Goal: Download file/media

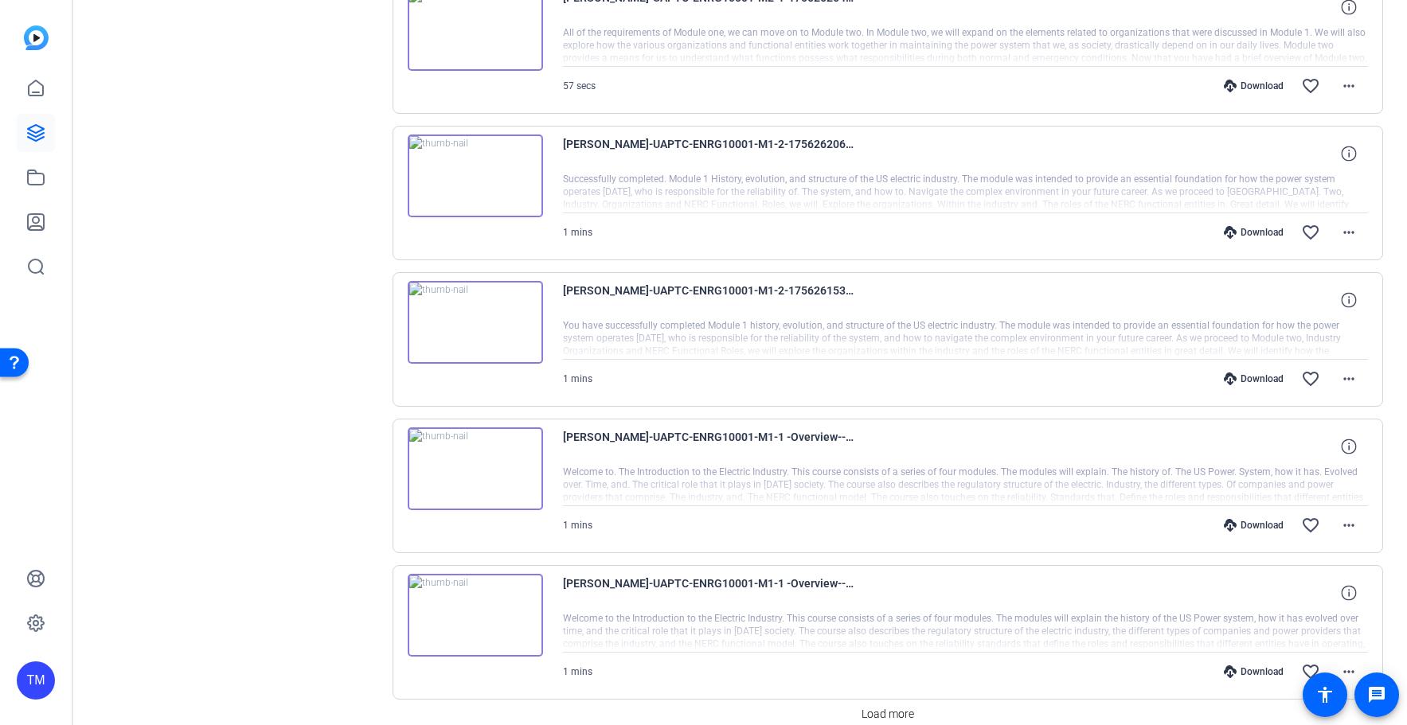
scroll to position [2138, 0]
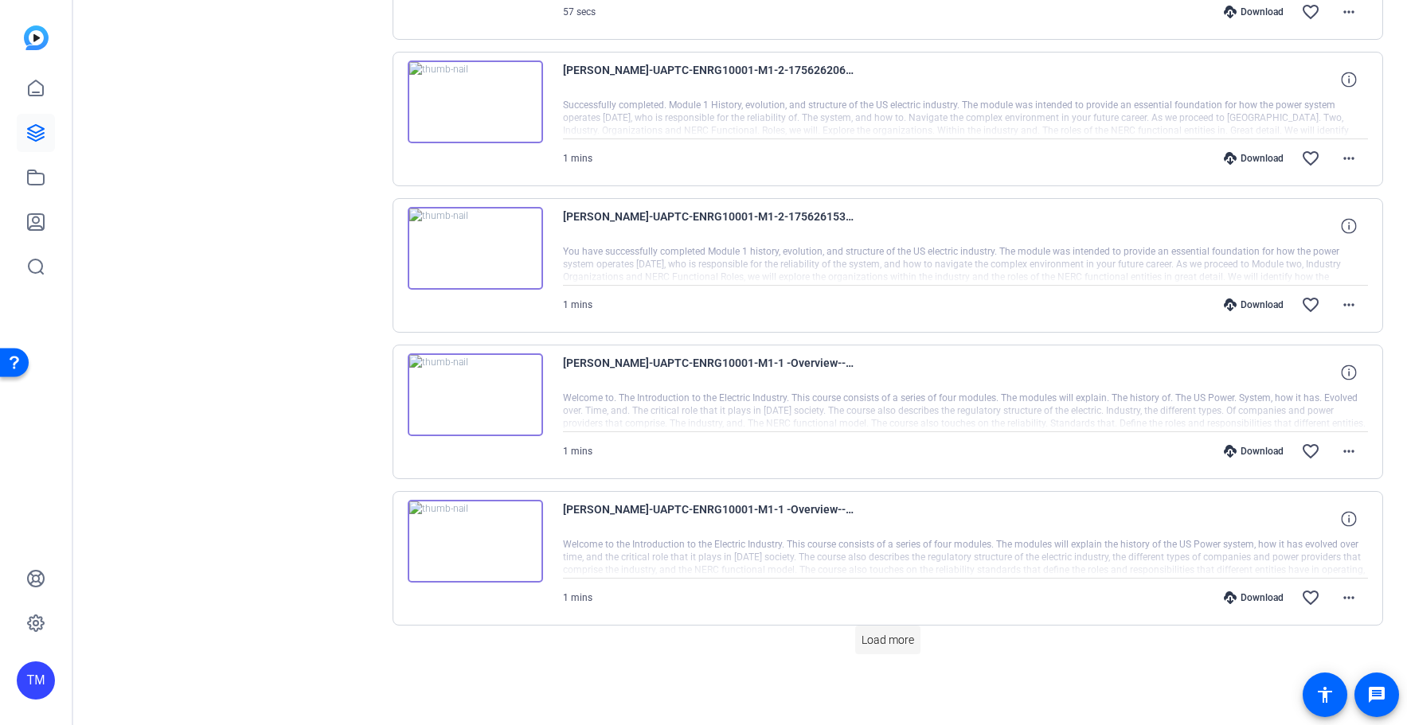
click at [887, 647] on span "Load more" at bounding box center [887, 640] width 53 height 17
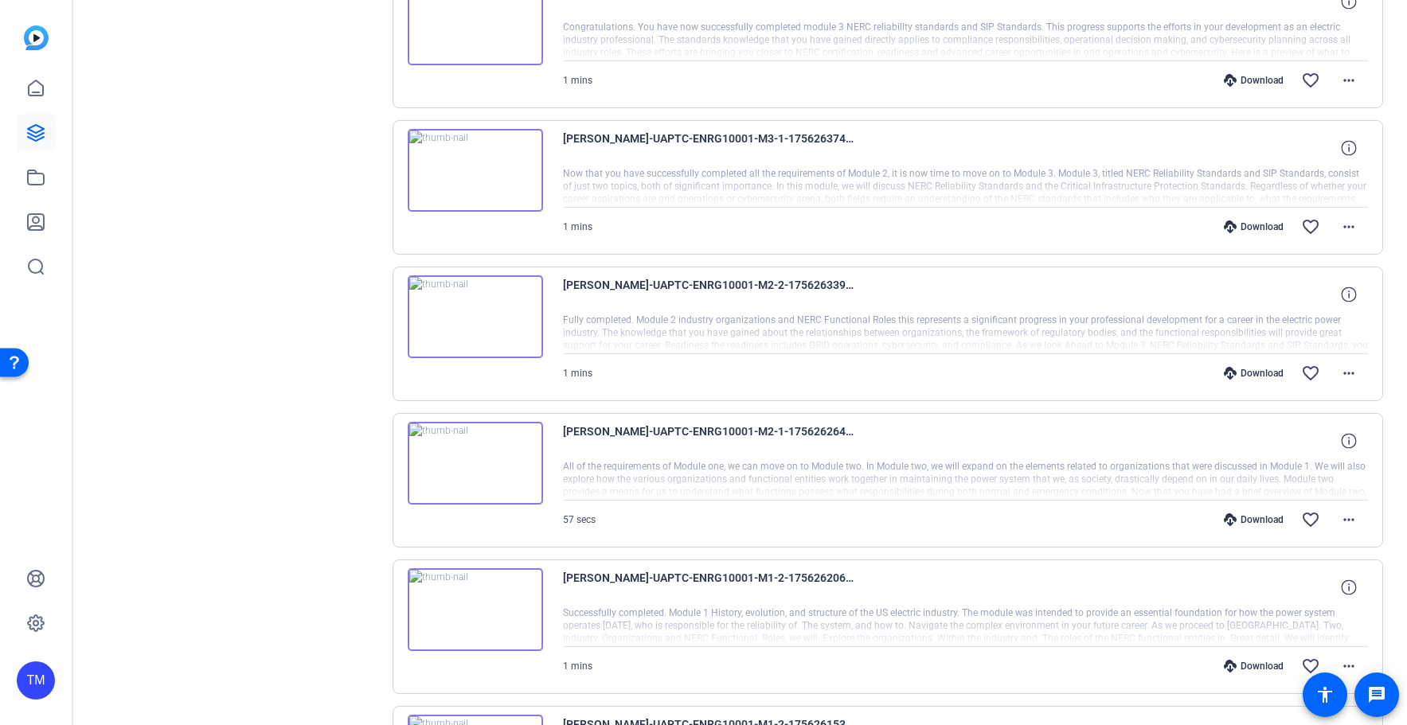
scroll to position [1591, 0]
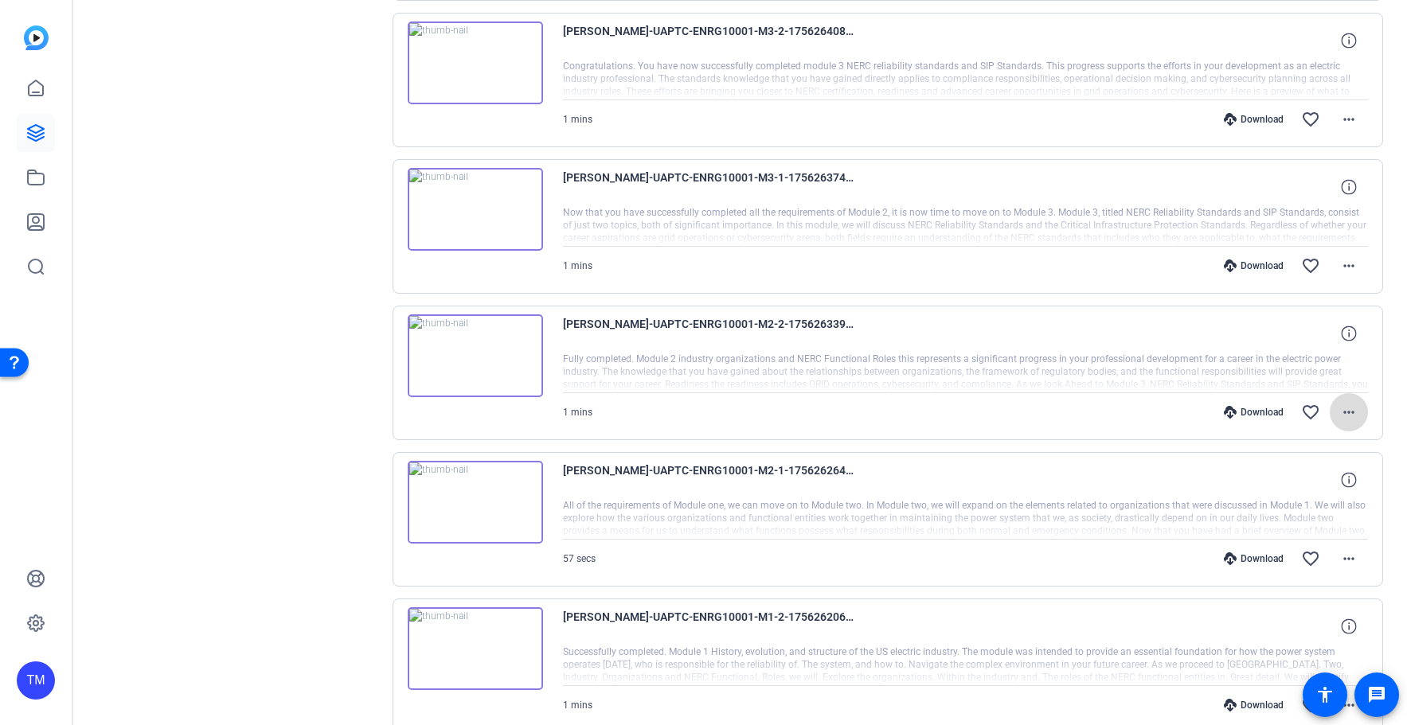
click at [1349, 416] on mat-icon "more_horiz" at bounding box center [1348, 412] width 19 height 19
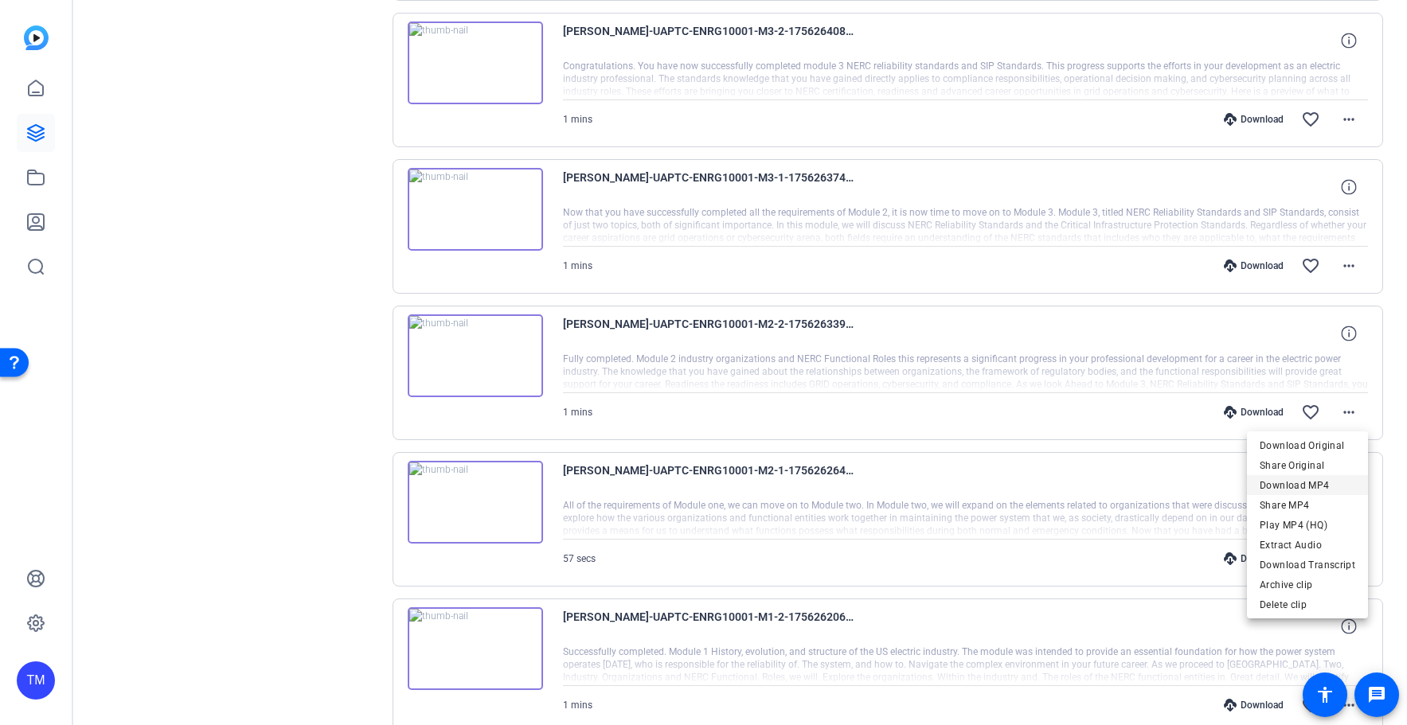
click at [1326, 487] on span "Download MP4" at bounding box center [1307, 485] width 96 height 19
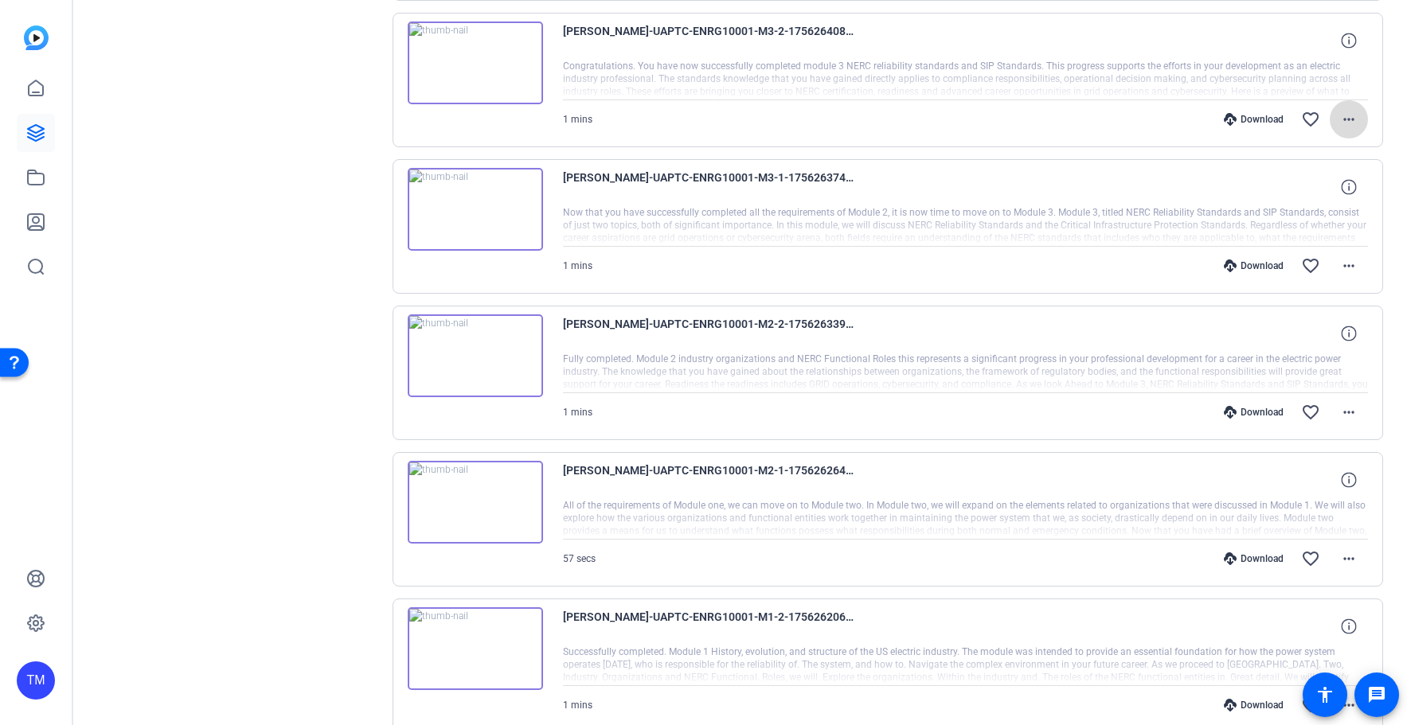
click at [1357, 112] on mat-icon "more_horiz" at bounding box center [1348, 119] width 19 height 19
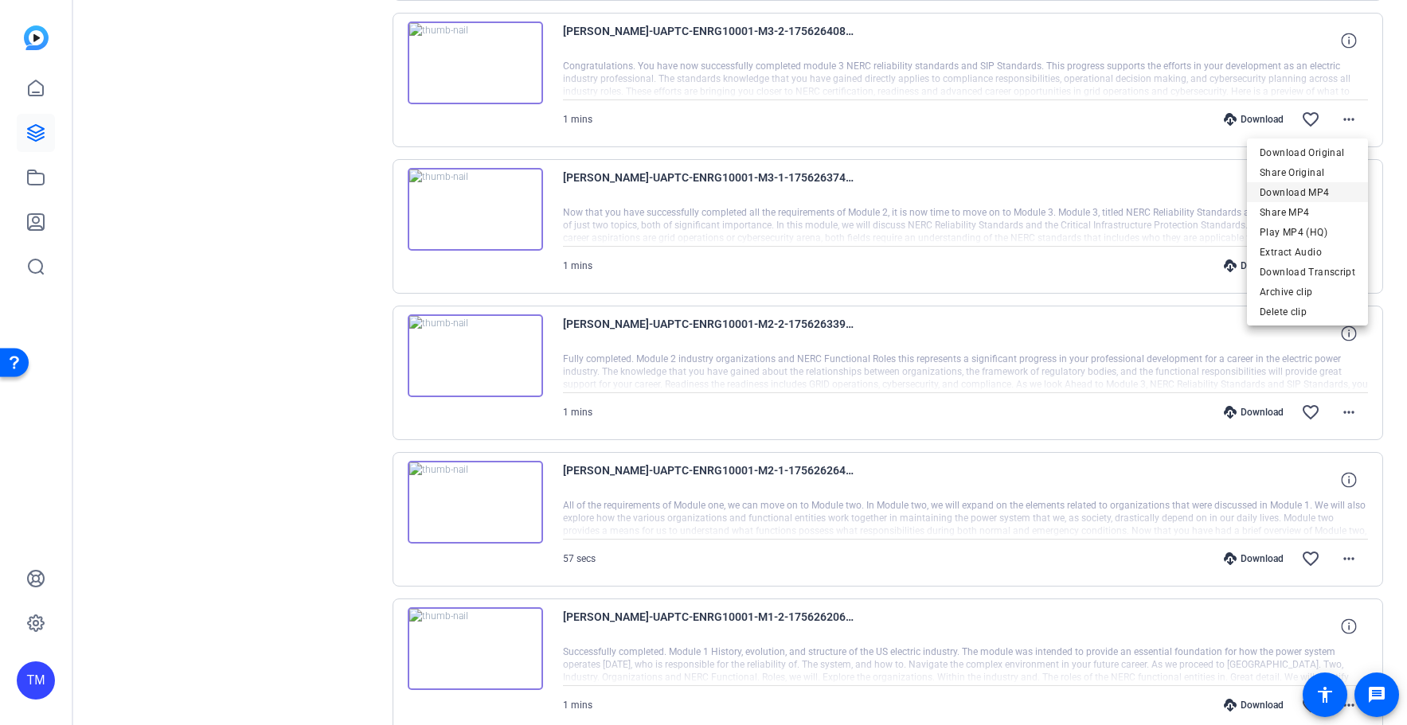
click at [1318, 184] on span "Download MP4" at bounding box center [1307, 192] width 96 height 19
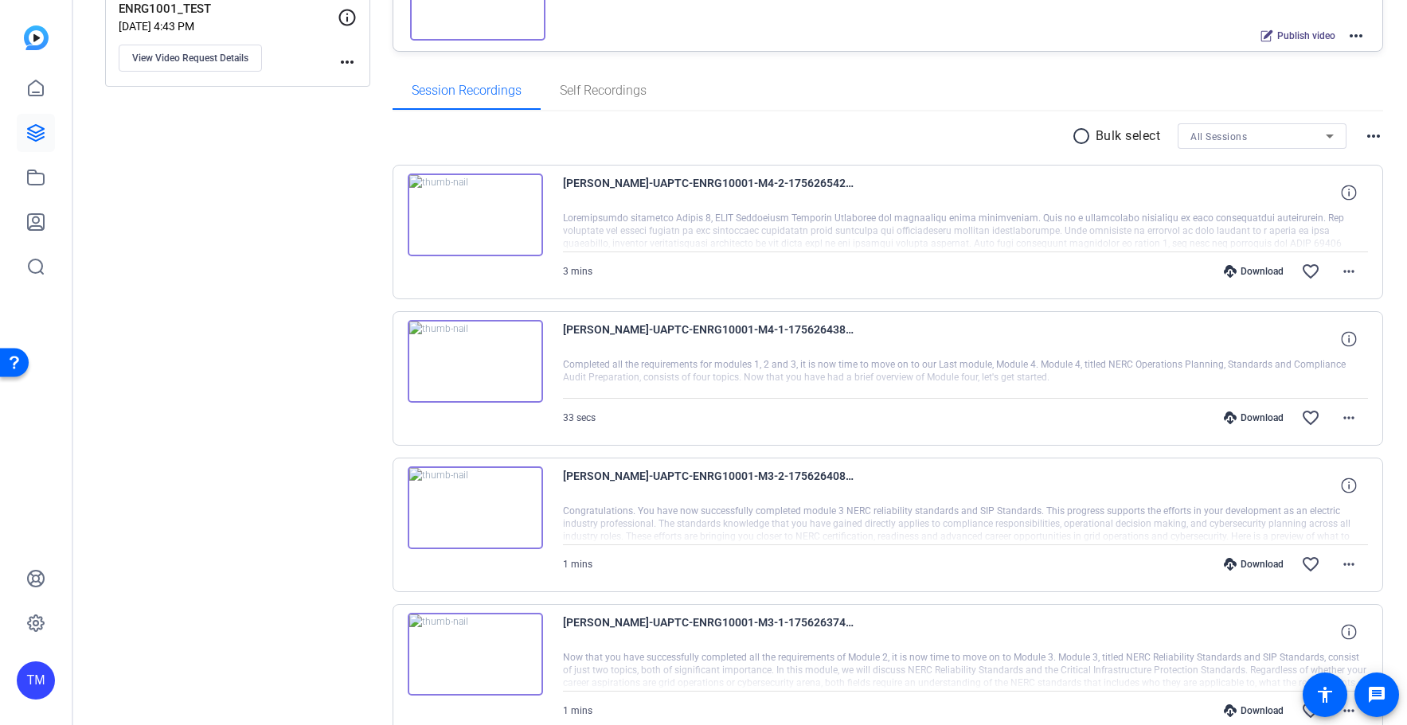
scroll to position [1139, 0]
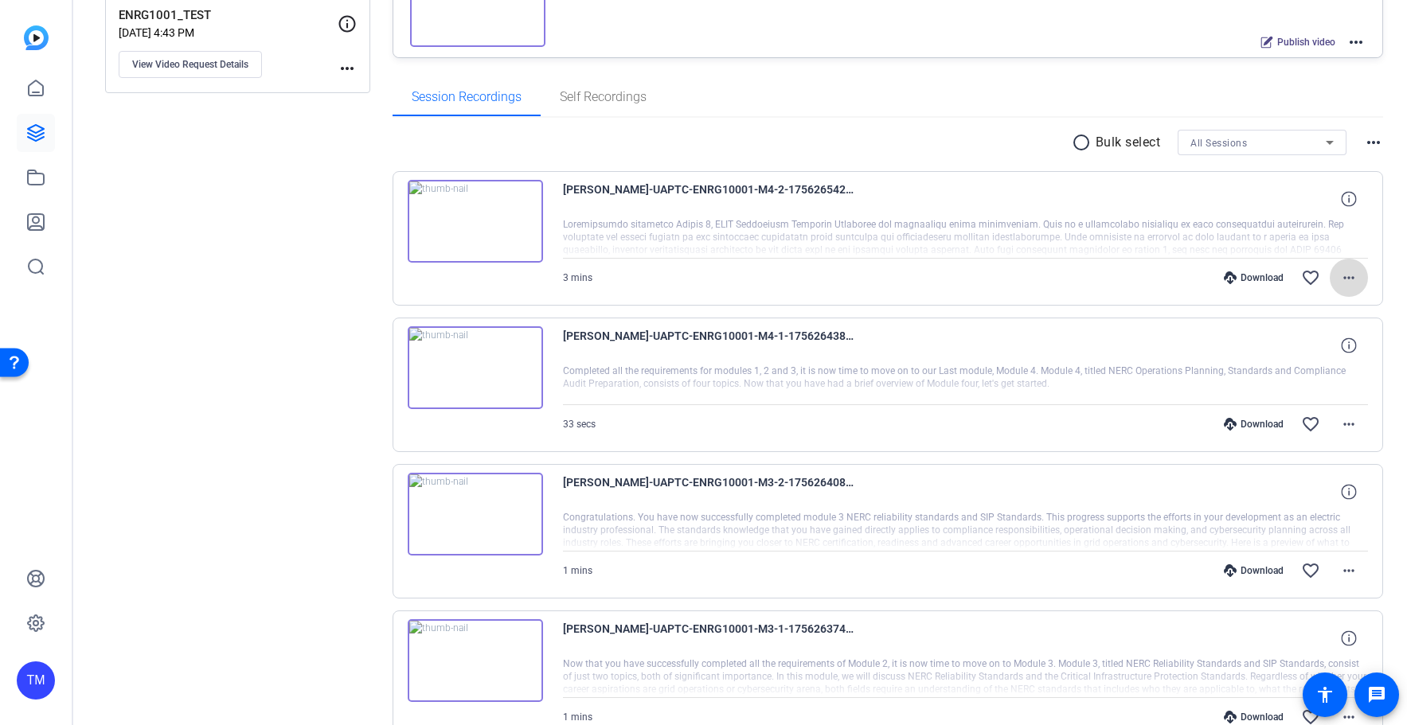
click at [1346, 277] on mat-icon "more_horiz" at bounding box center [1348, 277] width 19 height 19
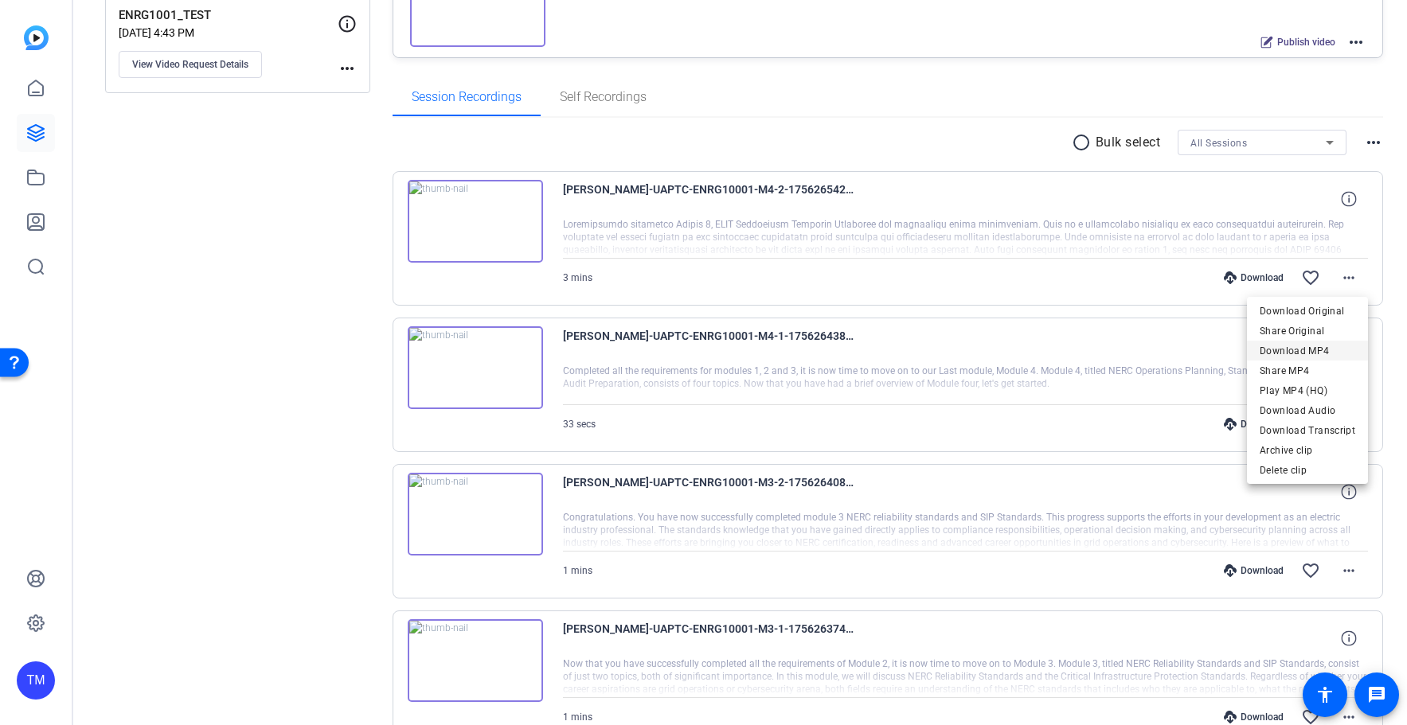
click at [1324, 350] on span "Download MP4" at bounding box center [1307, 351] width 96 height 19
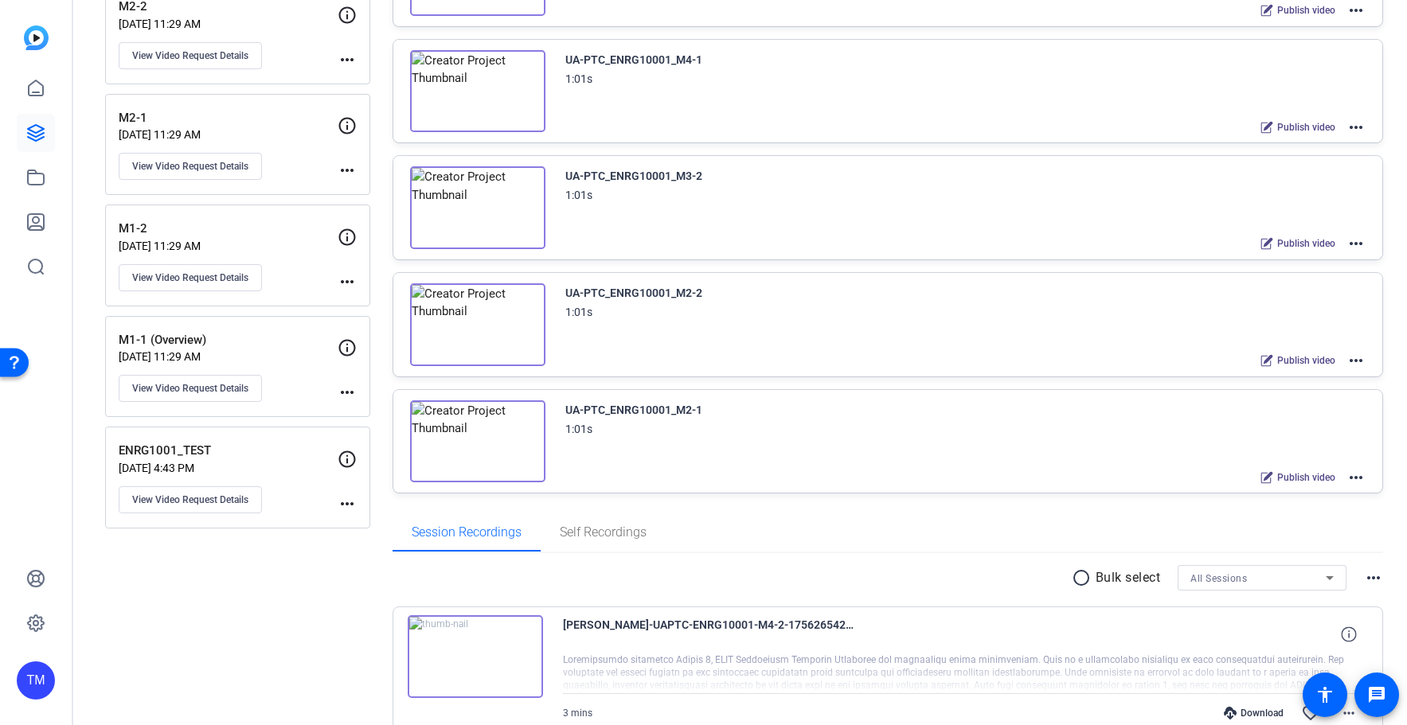
scroll to position [920, 0]
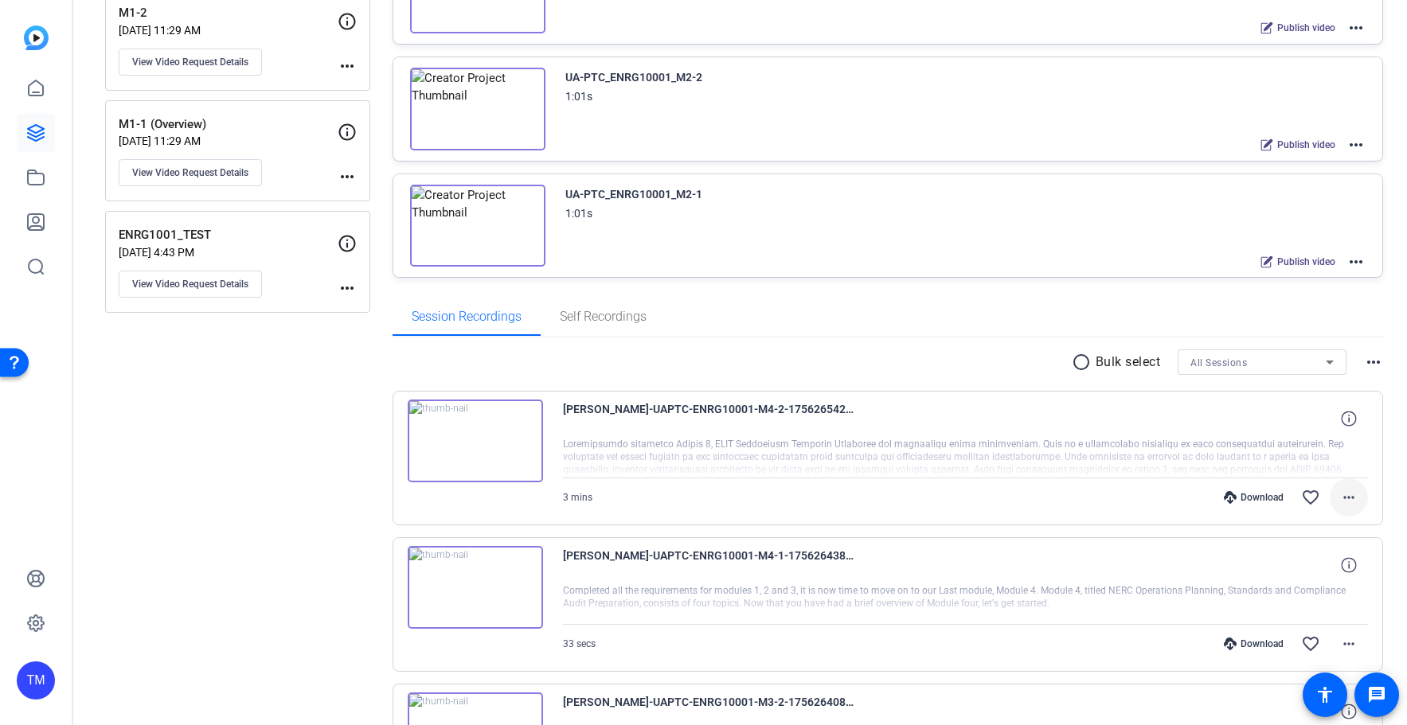
click at [1353, 504] on mat-icon "more_horiz" at bounding box center [1348, 497] width 19 height 19
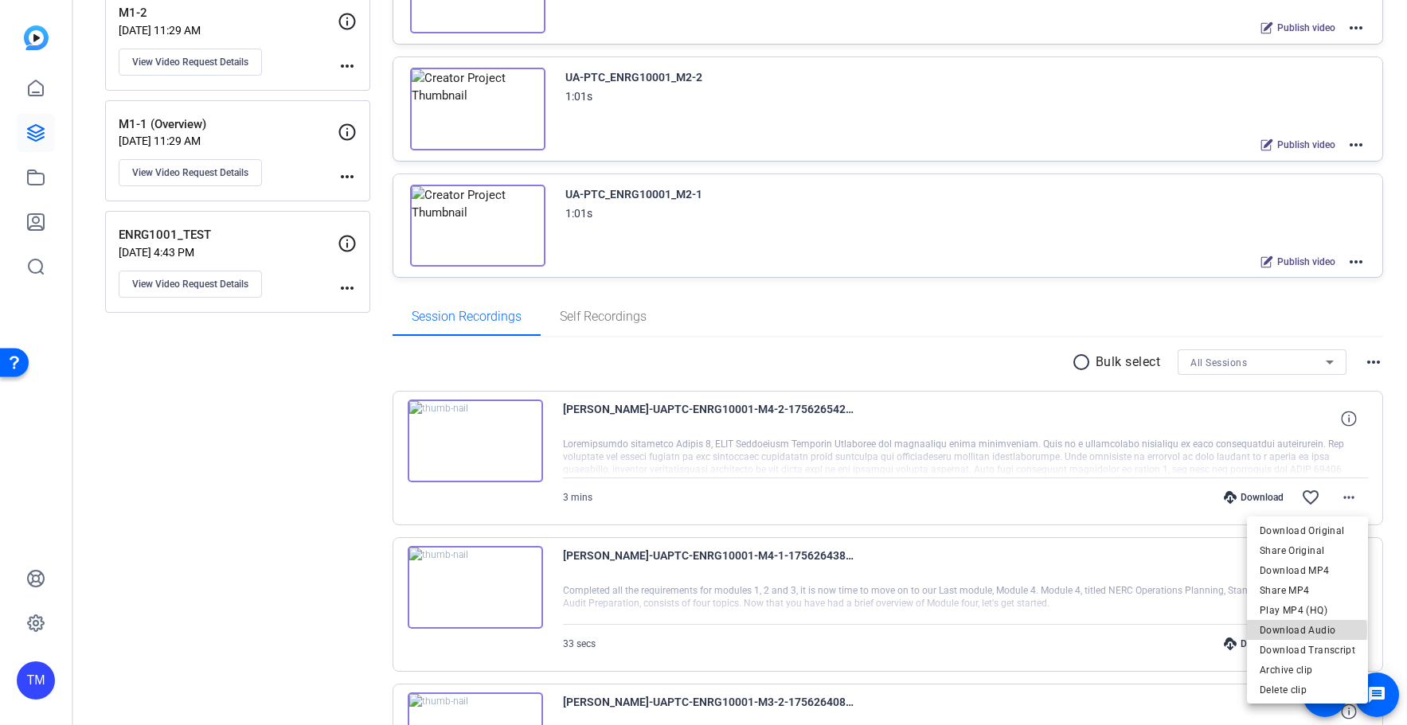
click at [1306, 631] on span "Download Audio" at bounding box center [1307, 630] width 96 height 19
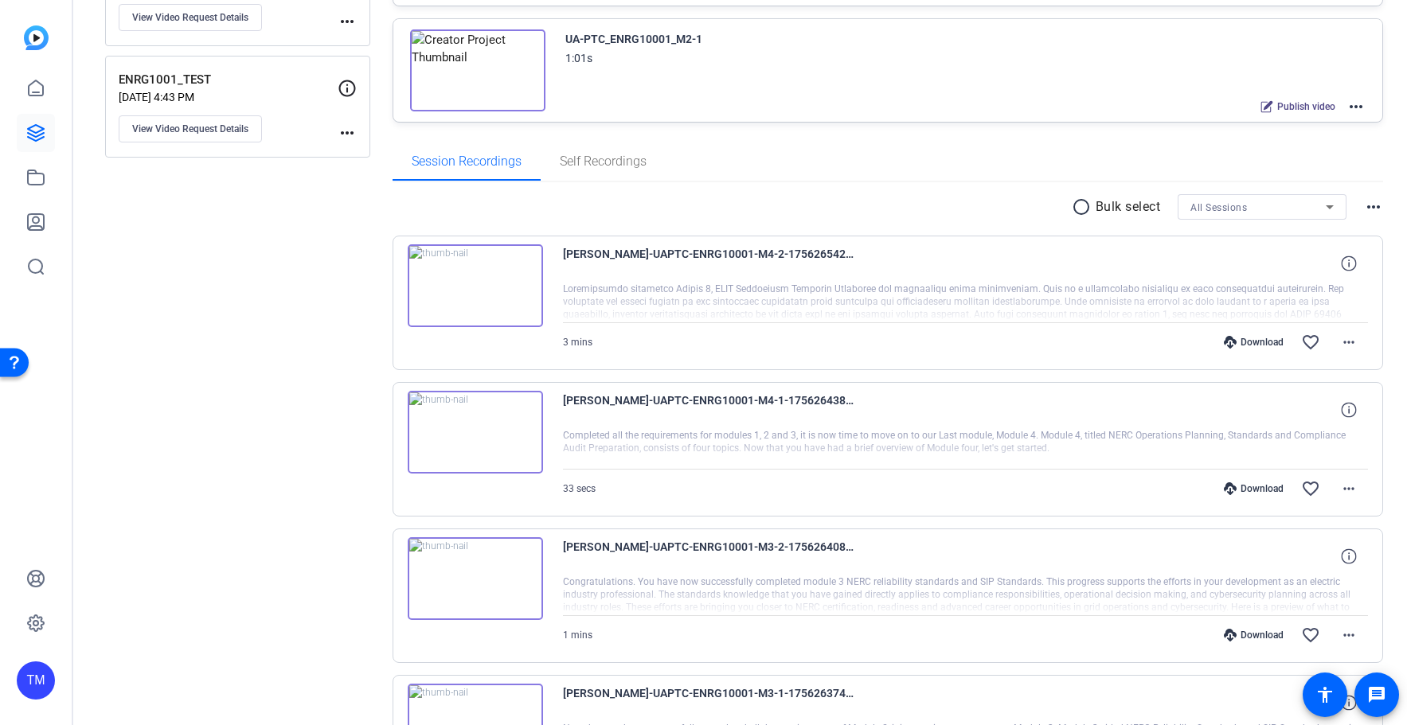
scroll to position [1191, 0]
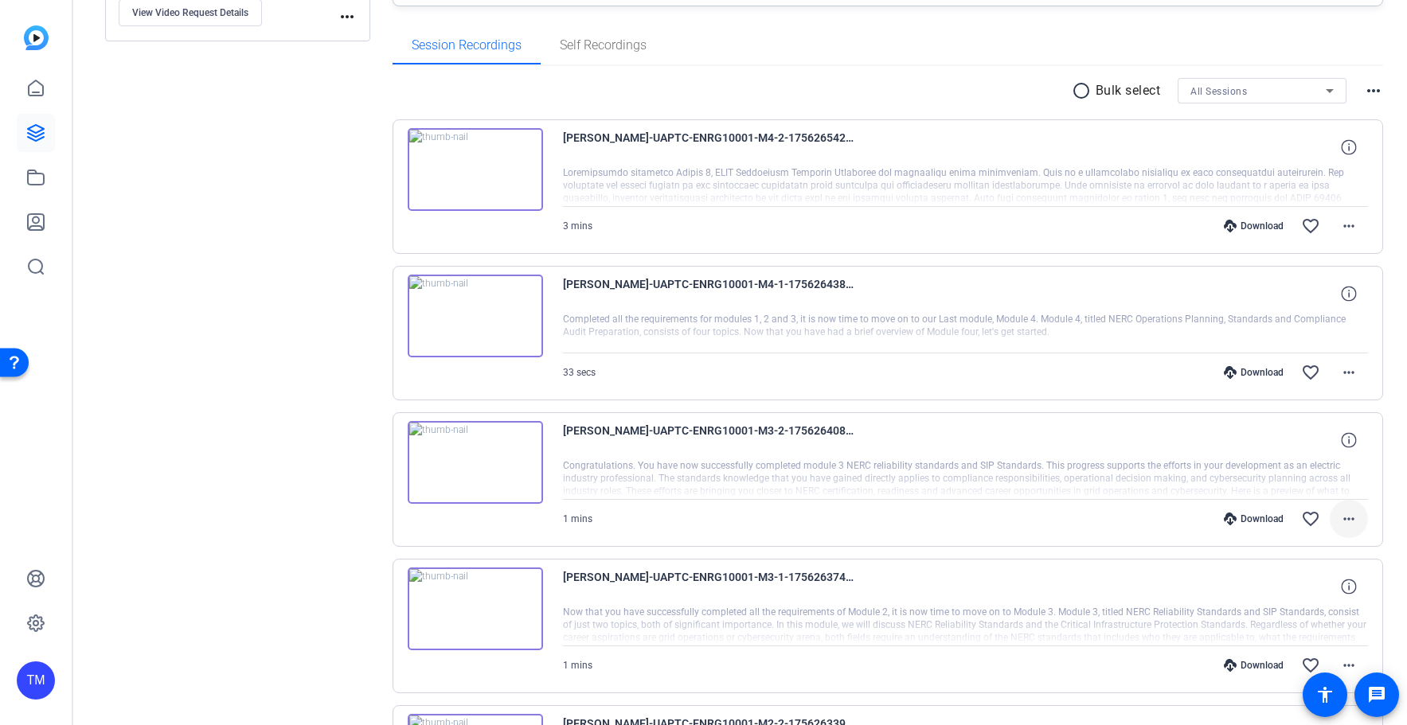
click at [1353, 516] on mat-icon "more_horiz" at bounding box center [1348, 519] width 19 height 19
click at [1392, 346] on div at bounding box center [703, 362] width 1407 height 725
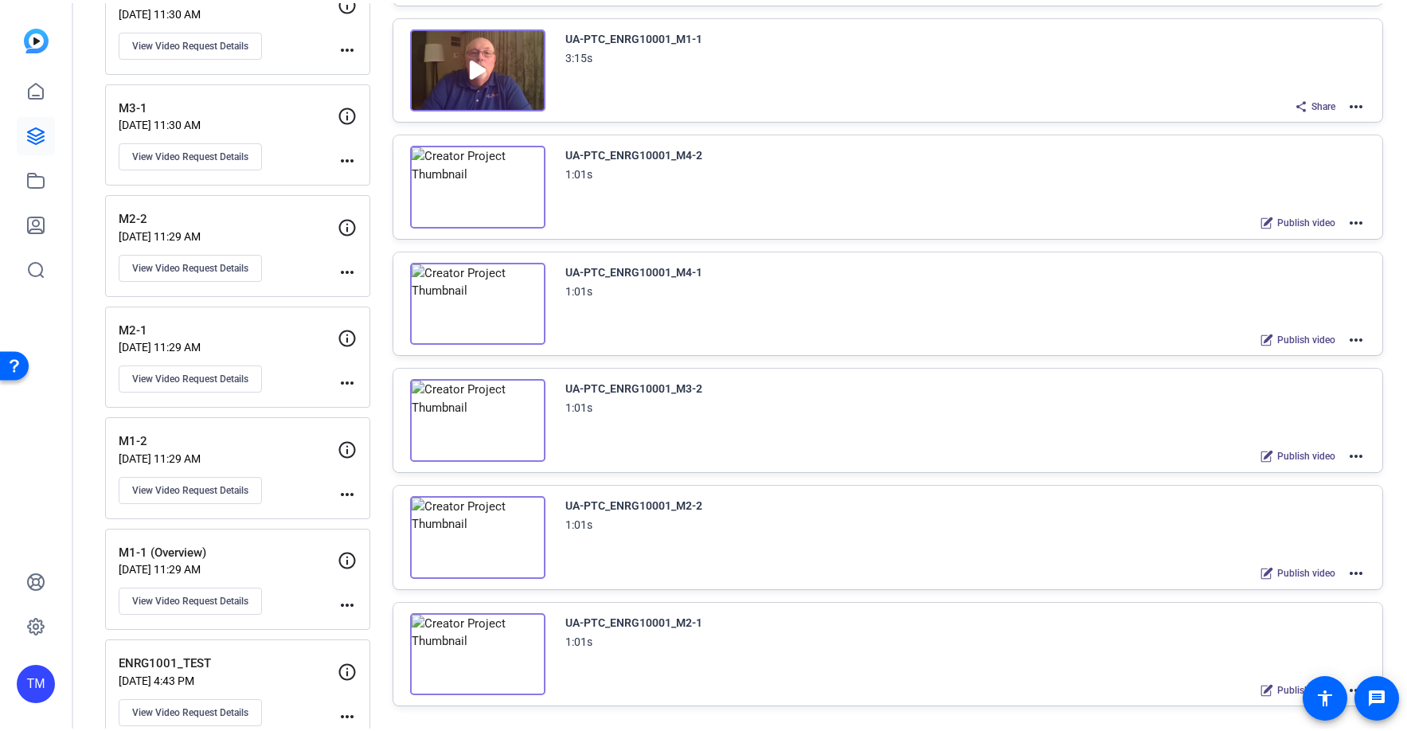
scroll to position [0, 0]
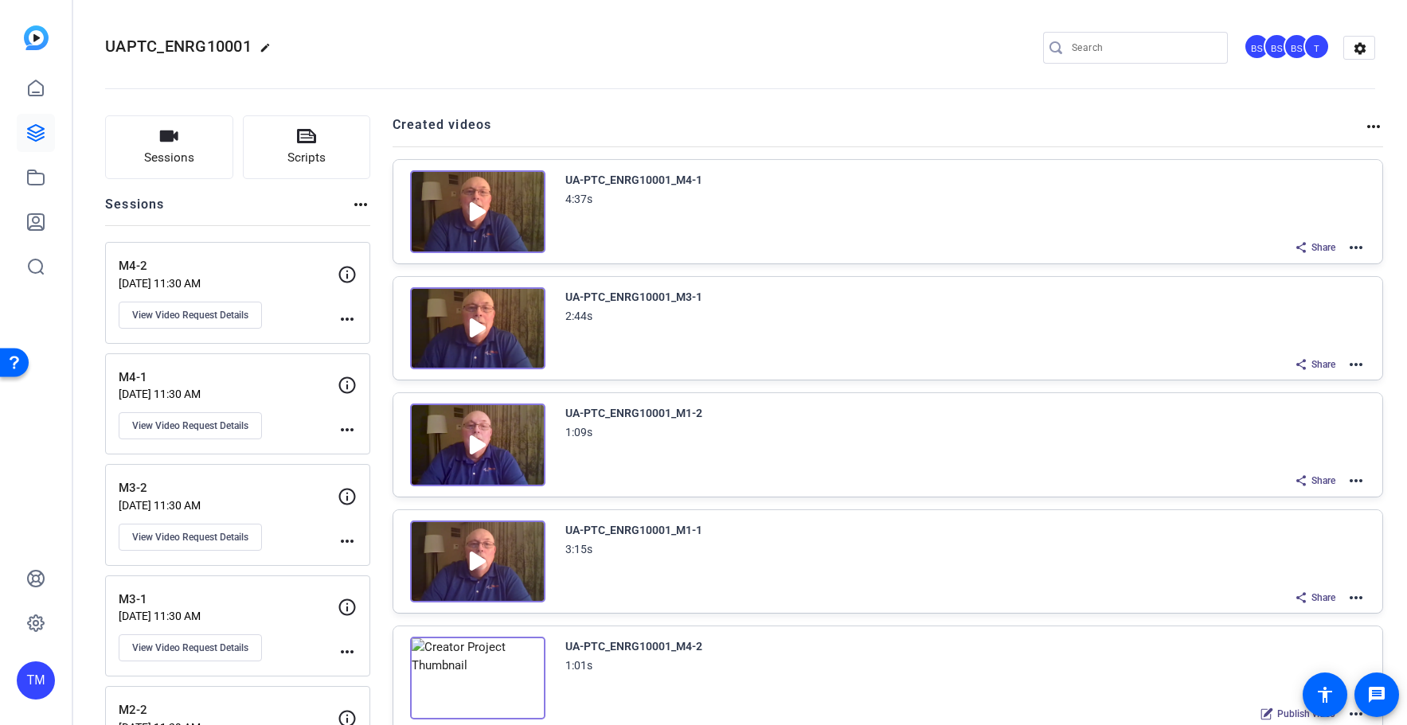
click at [1357, 248] on mat-icon "more_horiz" at bounding box center [1355, 247] width 19 height 19
click at [1290, 275] on span "Edit in Creator" at bounding box center [1297, 266] width 111 height 19
click at [1353, 244] on mat-icon "more_horiz" at bounding box center [1355, 247] width 19 height 19
click at [1306, 291] on span "Duplicate here" at bounding box center [1297, 286] width 111 height 19
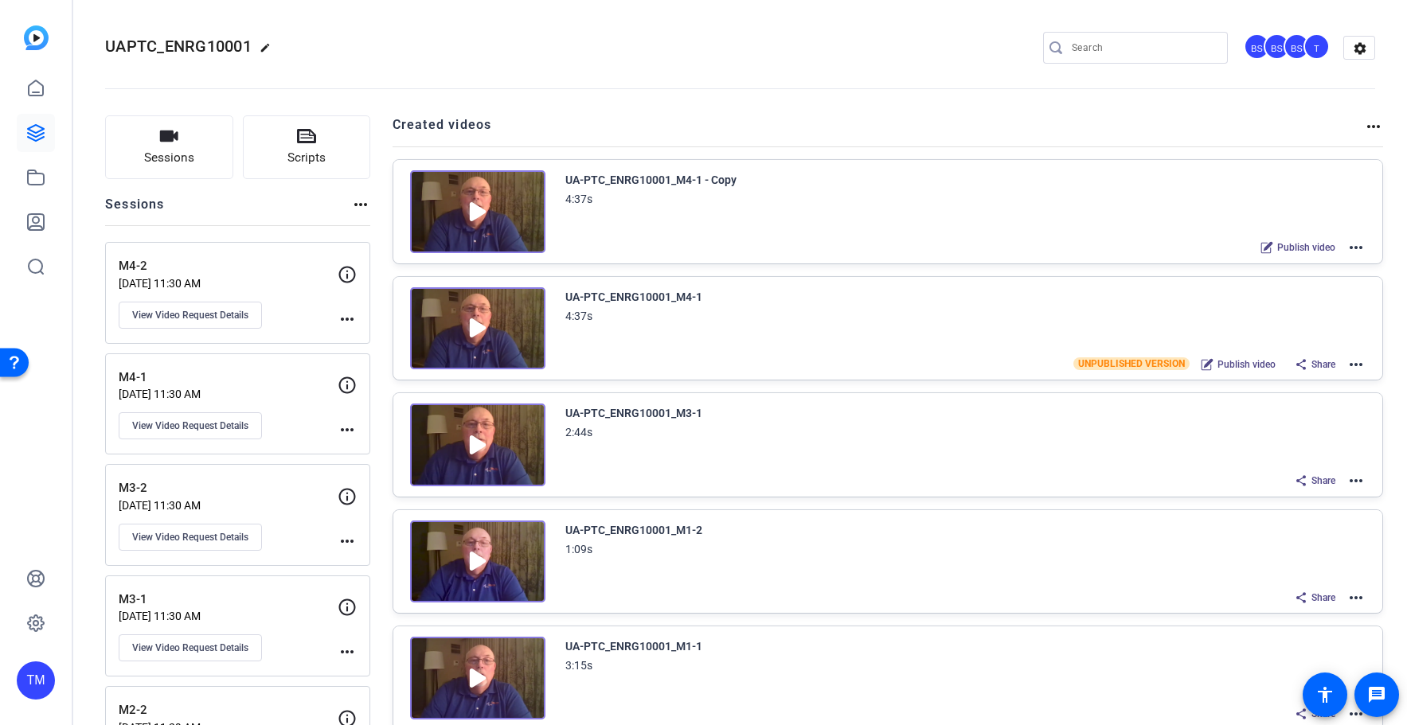
click at [1355, 364] on mat-icon "more_horiz" at bounding box center [1355, 364] width 19 height 19
click at [986, 334] on div at bounding box center [703, 362] width 1407 height 725
click at [1111, 369] on span "UNPUBLISHED VERSION" at bounding box center [1131, 363] width 116 height 13
click at [1127, 366] on span "UNPUBLISHED VERSION" at bounding box center [1131, 363] width 116 height 13
click at [1359, 244] on mat-icon "more_horiz" at bounding box center [1355, 247] width 19 height 19
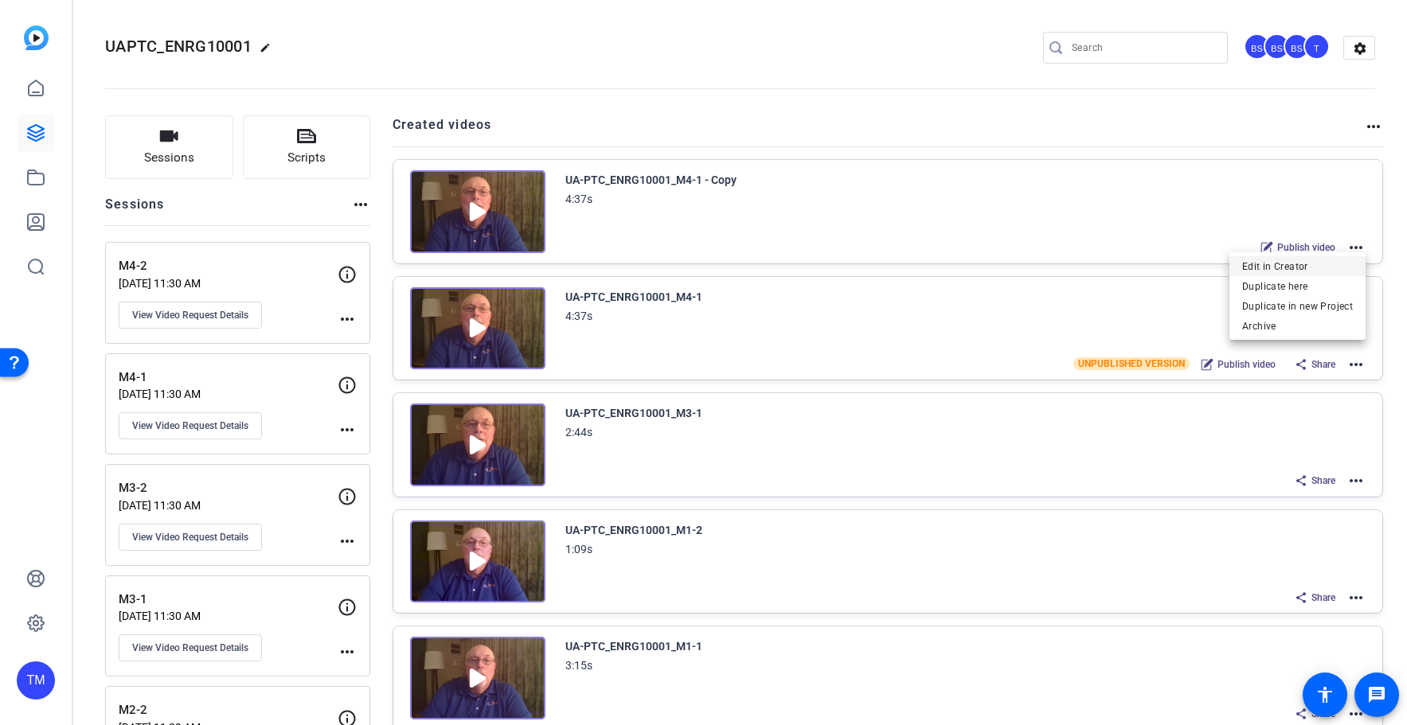
click at [1286, 266] on span "Edit in Creator" at bounding box center [1297, 266] width 111 height 19
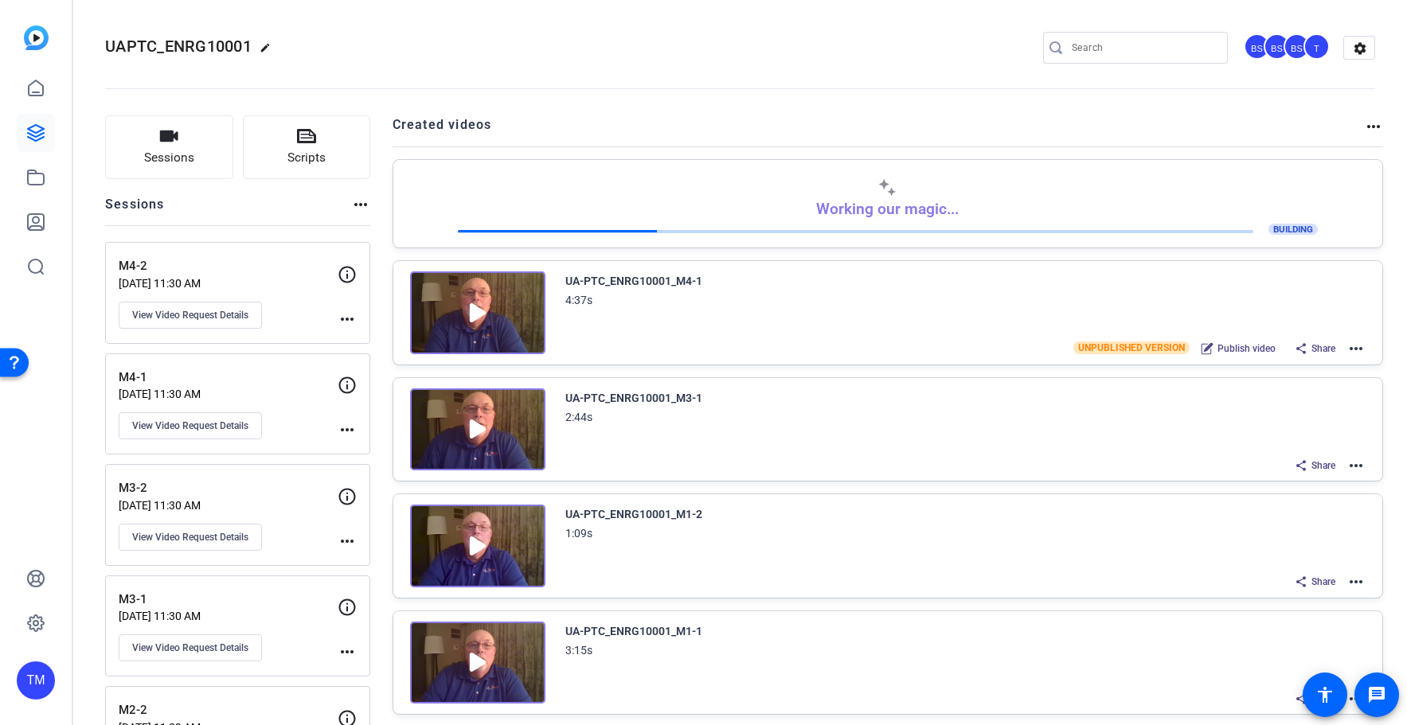
click at [1356, 467] on mat-icon "more_horiz" at bounding box center [1355, 465] width 19 height 19
click at [1309, 507] on span "Duplicate here" at bounding box center [1297, 503] width 111 height 19
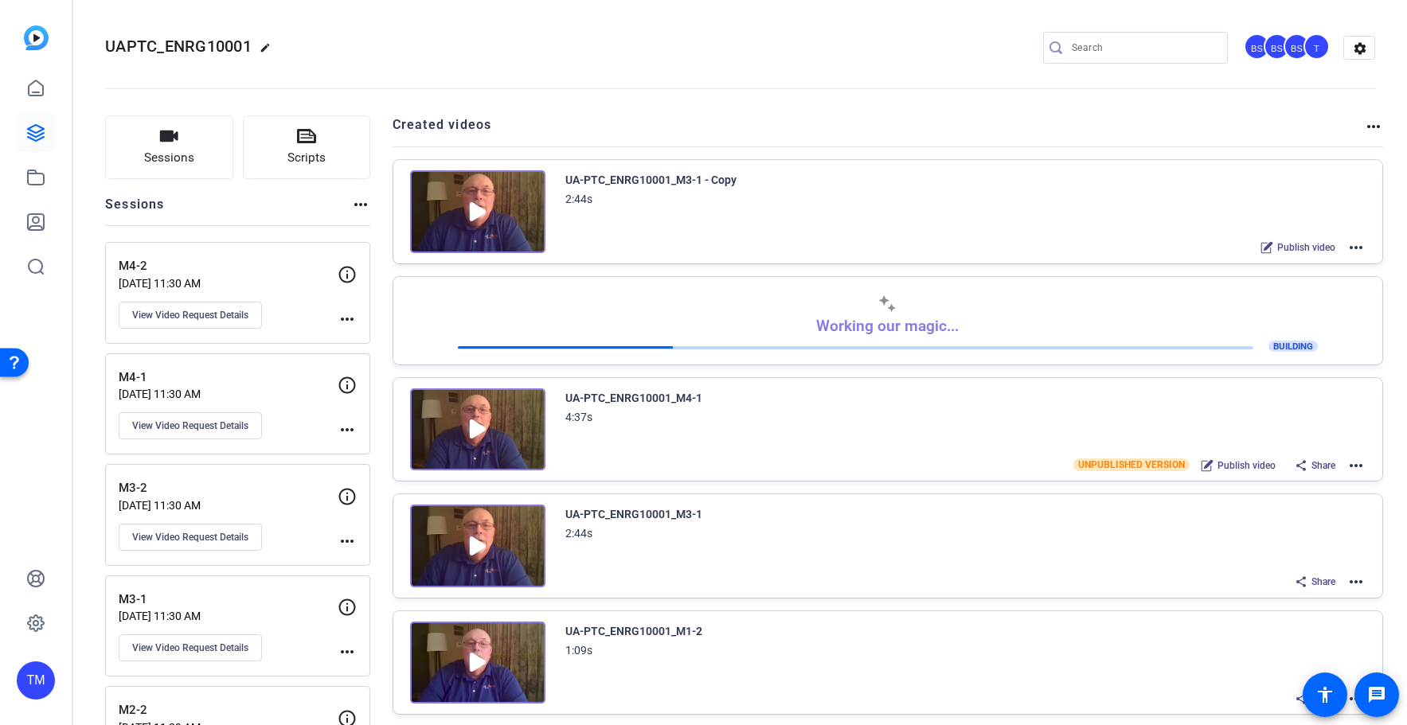
click at [1353, 248] on mat-icon "more_horiz" at bounding box center [1355, 247] width 19 height 19
click at [1310, 269] on span "Edit in Creator" at bounding box center [1297, 266] width 111 height 19
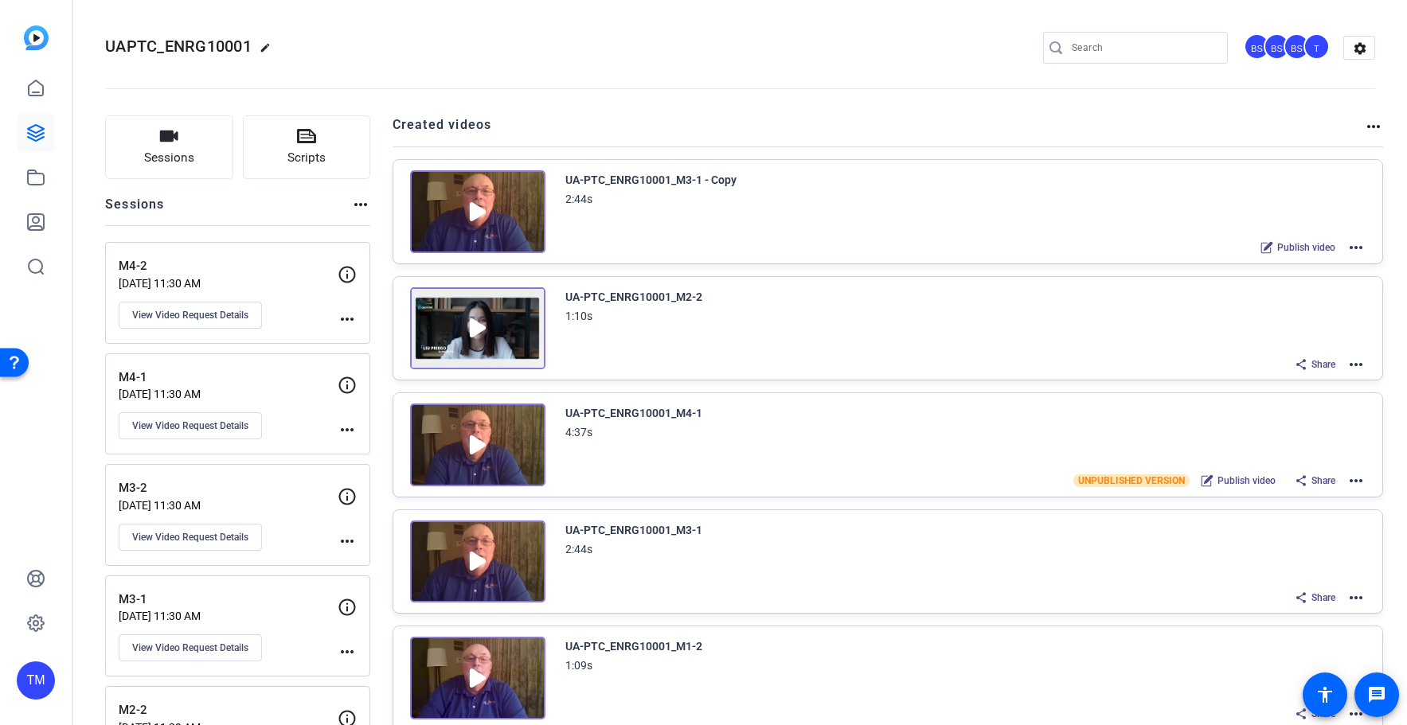
click at [1356, 250] on mat-icon "more_horiz" at bounding box center [1355, 247] width 19 height 19
click at [1271, 333] on span "Archive" at bounding box center [1297, 326] width 111 height 19
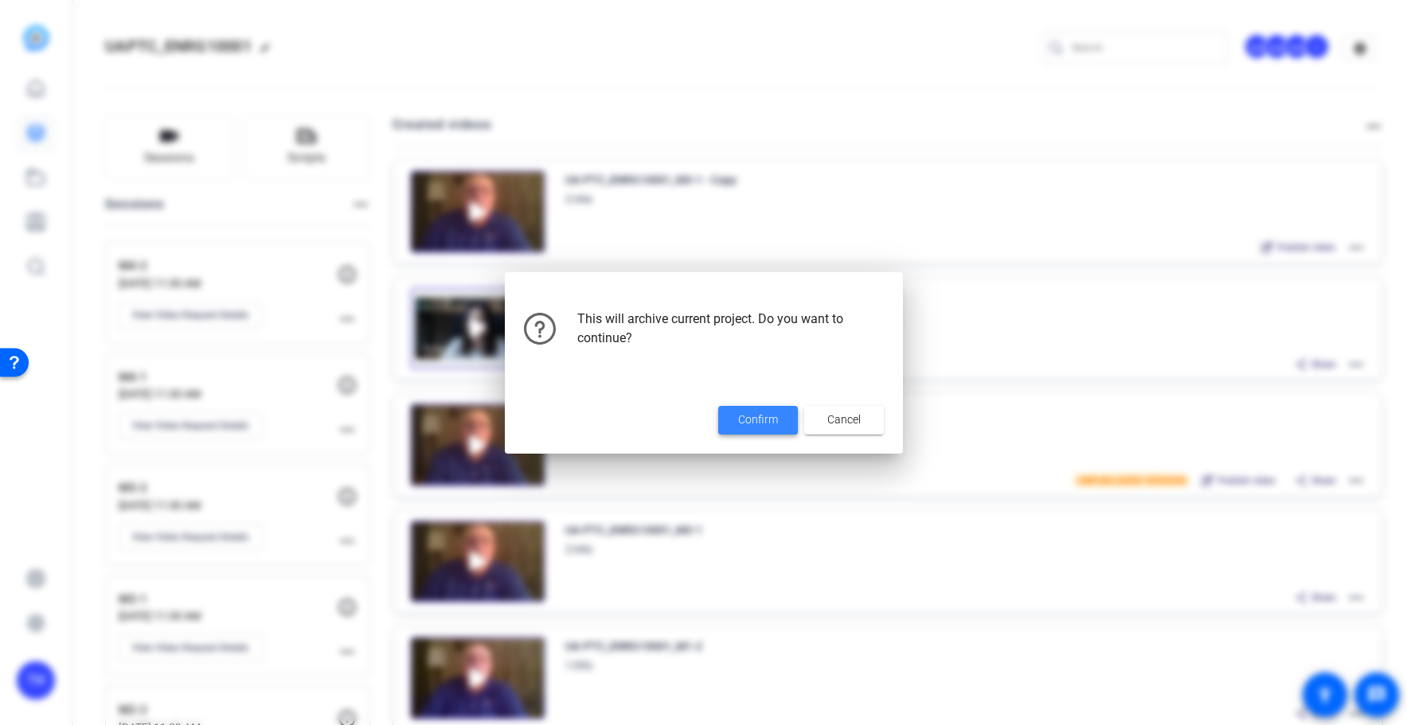
click at [760, 421] on span "Confirm" at bounding box center [758, 420] width 40 height 17
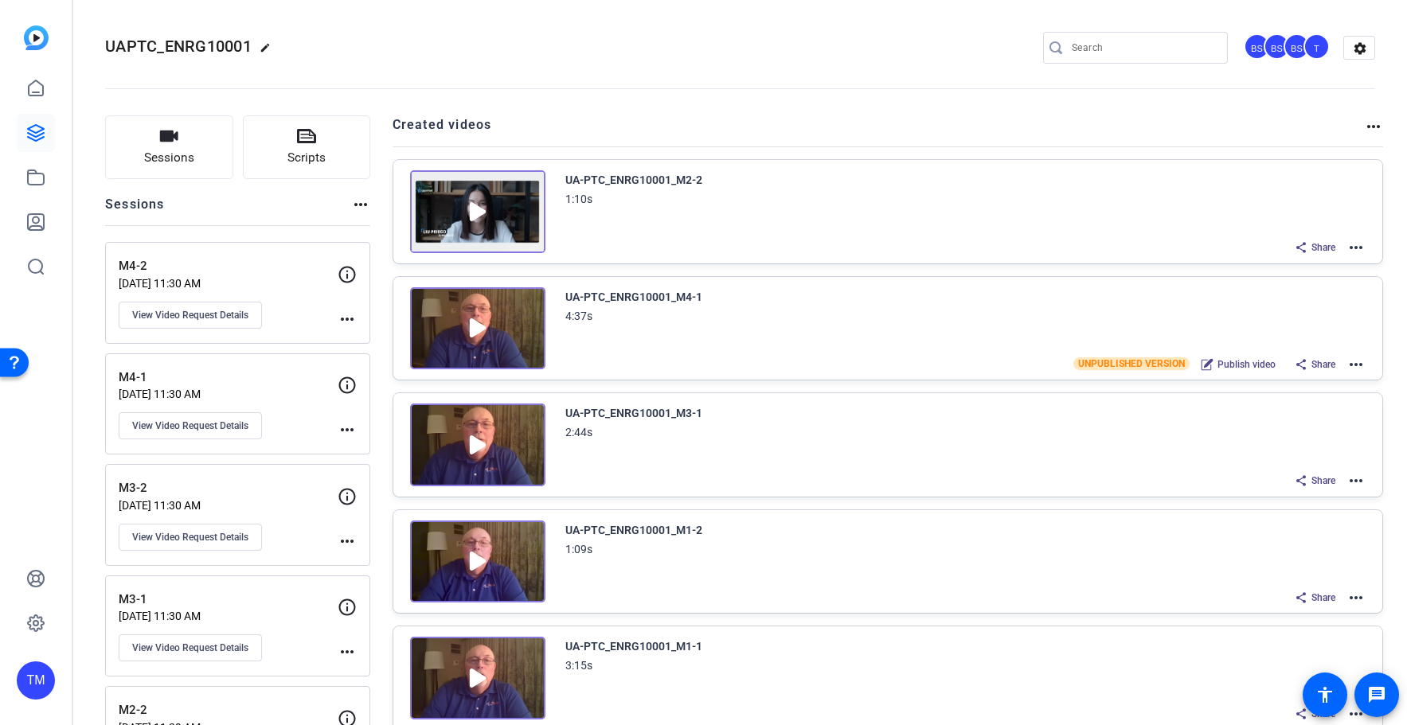
click at [1354, 482] on mat-icon "more_horiz" at bounding box center [1355, 480] width 19 height 19
click at [1315, 524] on span "Duplicate here" at bounding box center [1297, 519] width 111 height 19
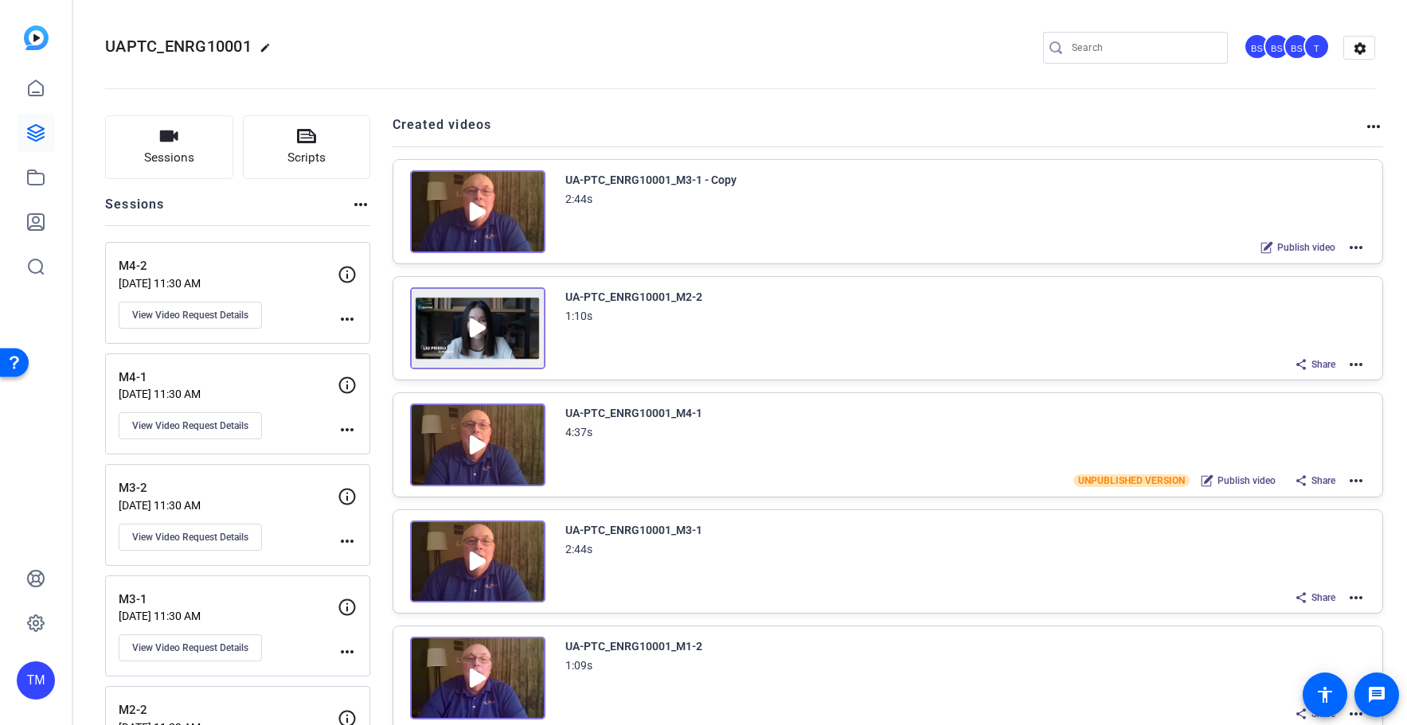
click at [1351, 248] on mat-icon "more_horiz" at bounding box center [1355, 247] width 19 height 19
click at [1330, 264] on span "Edit in Creator" at bounding box center [1297, 266] width 111 height 19
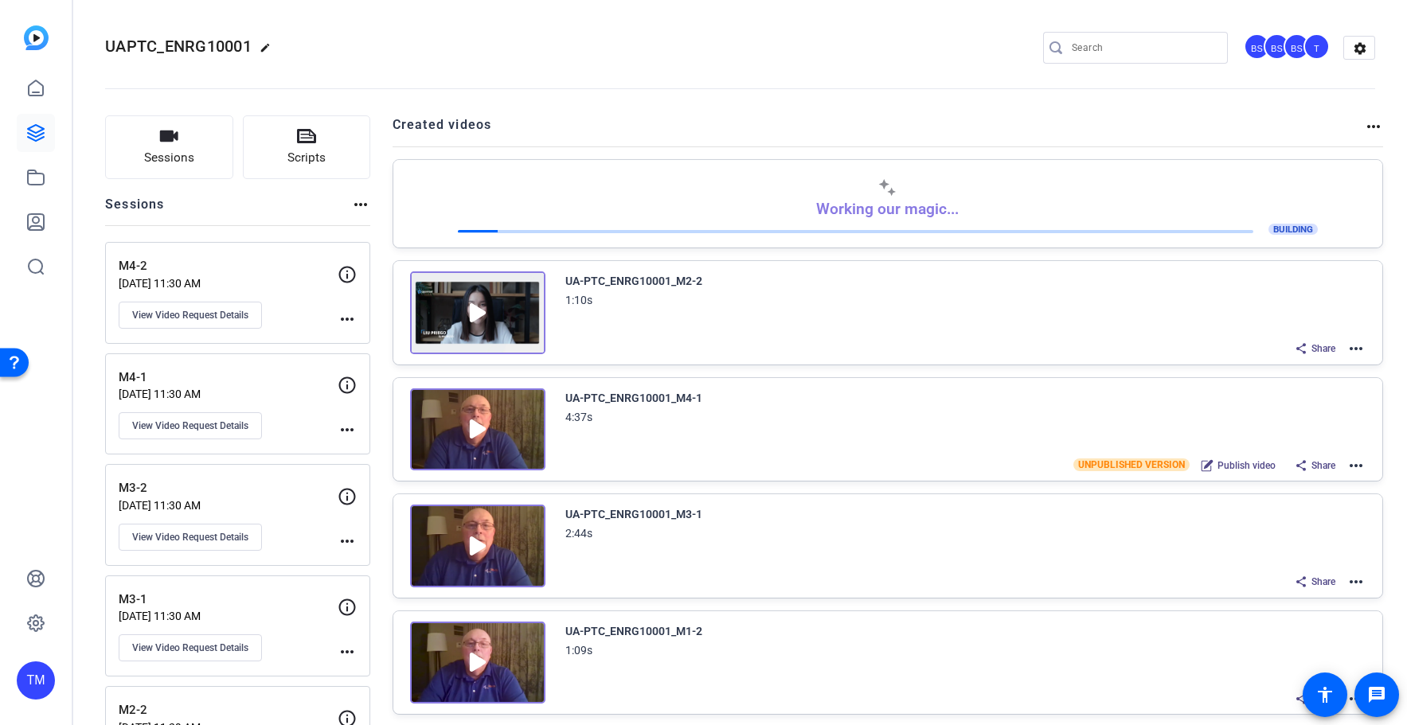
click at [1359, 582] on mat-icon "more_horiz" at bounding box center [1355, 581] width 19 height 19
click at [1321, 442] on span "Edit in Creator" at bounding box center [1297, 442] width 111 height 19
click at [1357, 580] on mat-icon "more_horiz" at bounding box center [1355, 581] width 19 height 19
click at [1312, 461] on span "Duplicate here" at bounding box center [1297, 462] width 111 height 19
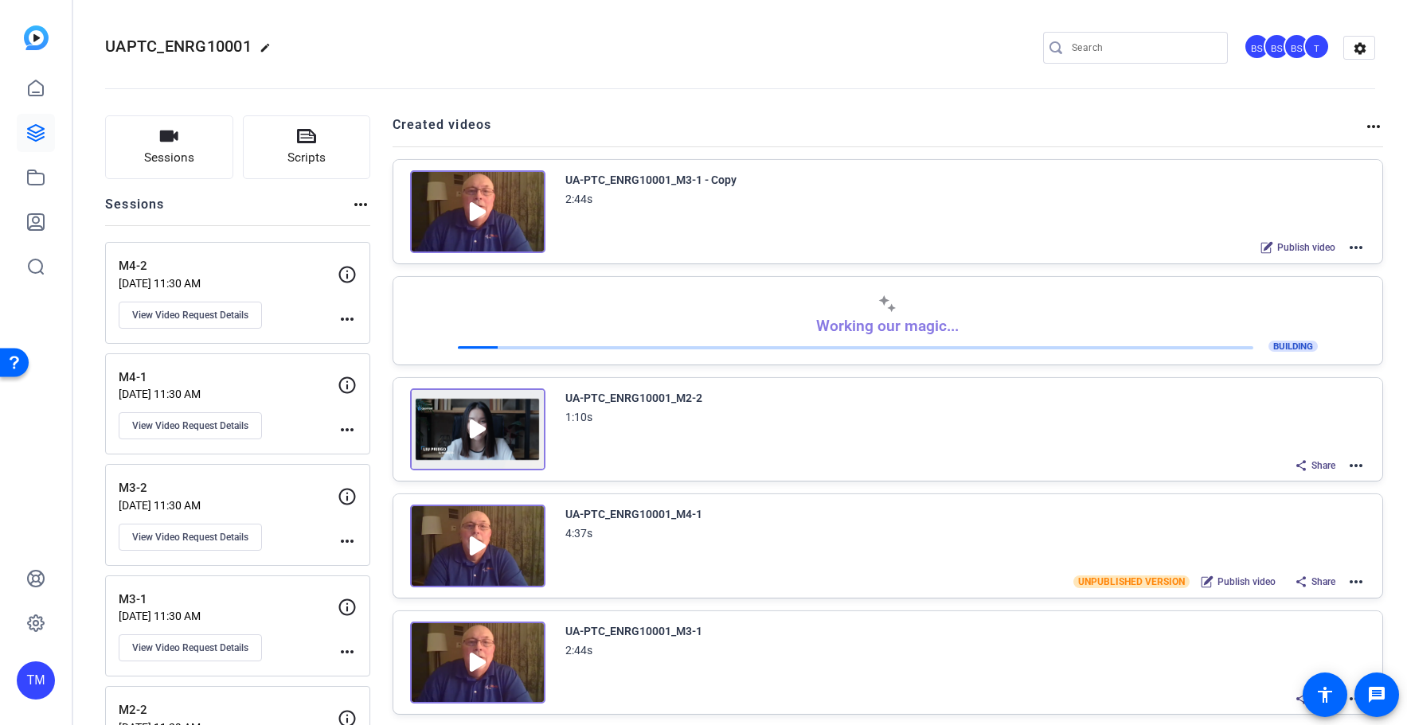
click at [1353, 249] on mat-icon "more_horiz" at bounding box center [1355, 247] width 19 height 19
click at [1324, 264] on span "Edit in Creator" at bounding box center [1297, 266] width 111 height 19
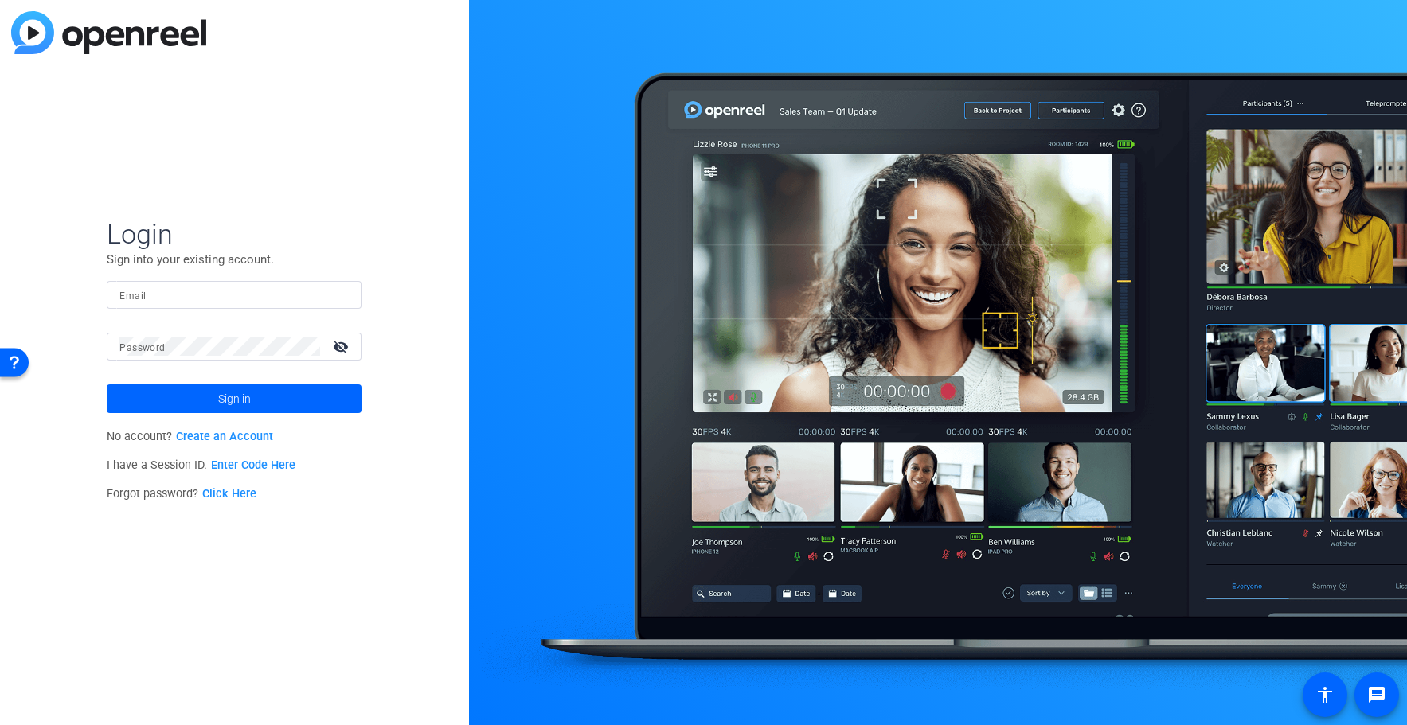
type input "[PERSON_NAME][EMAIL_ADDRESS][PERSON_NAME][DOMAIN_NAME]"
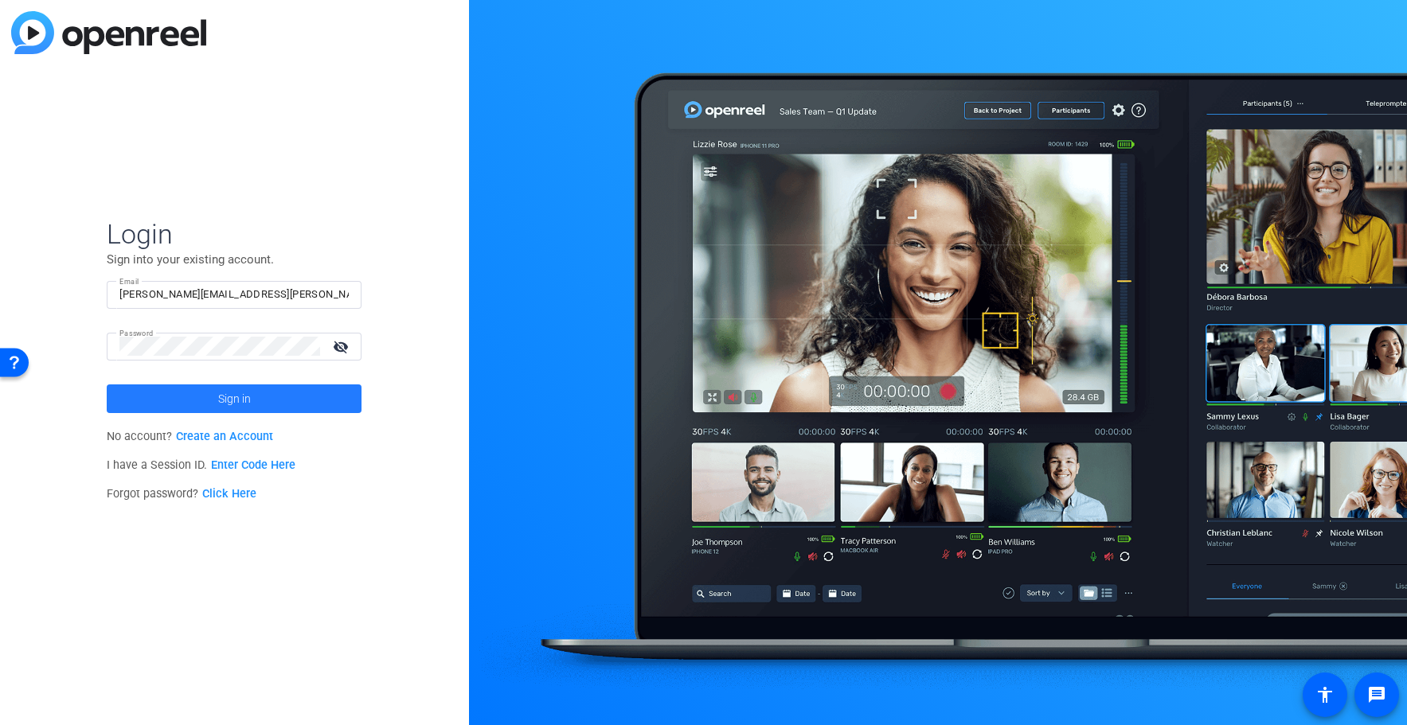
click at [238, 391] on span "Sign in" at bounding box center [234, 399] width 33 height 40
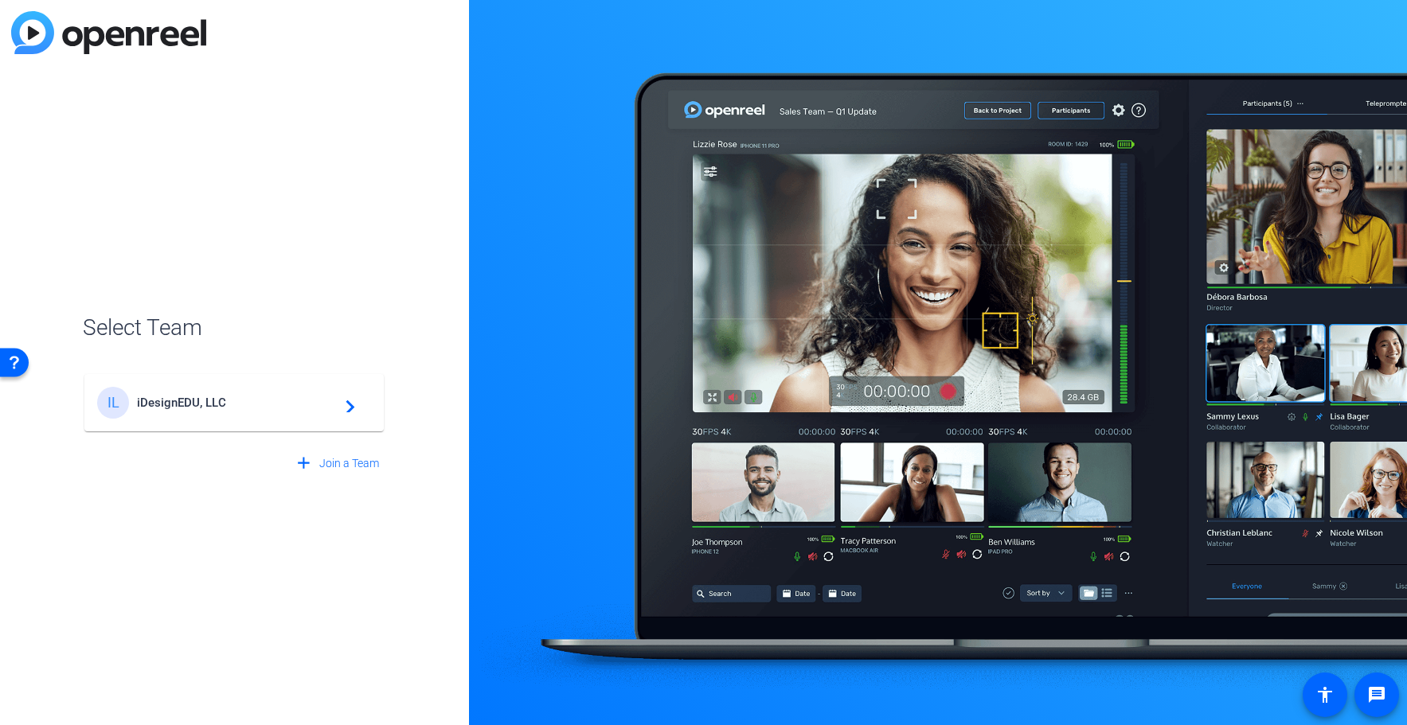
click at [279, 395] on div "IL iDesignEDU, LLC navigate_next" at bounding box center [234, 403] width 274 height 32
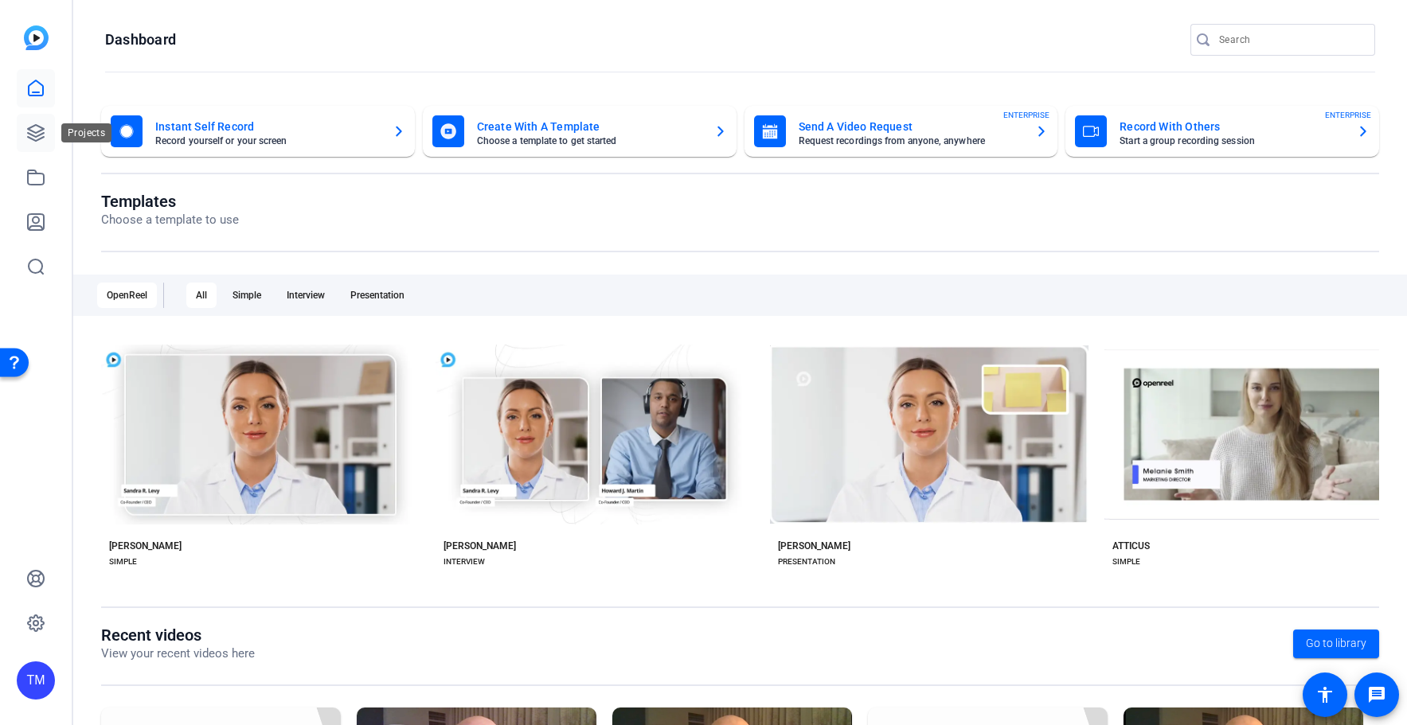
click at [47, 138] on link at bounding box center [36, 133] width 38 height 38
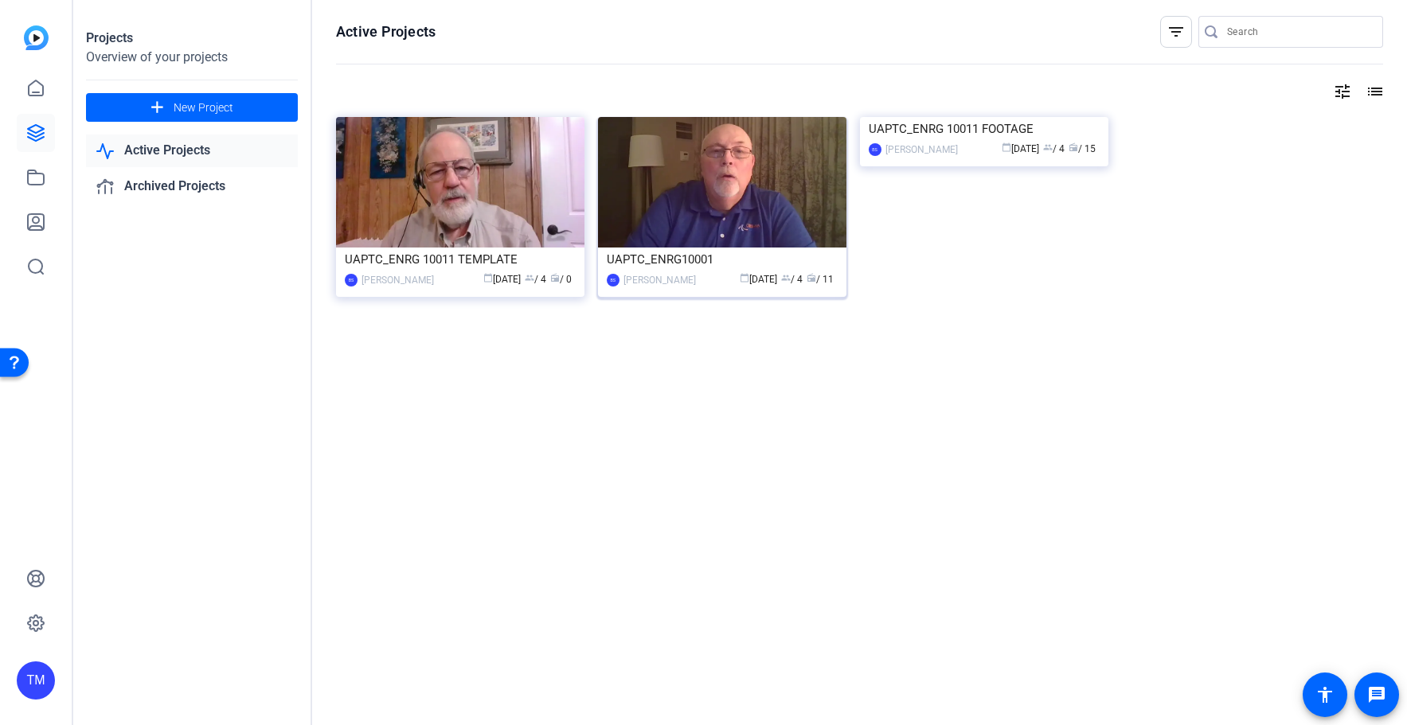
click at [699, 259] on div "UAPTC_ENRG10001" at bounding box center [722, 260] width 231 height 24
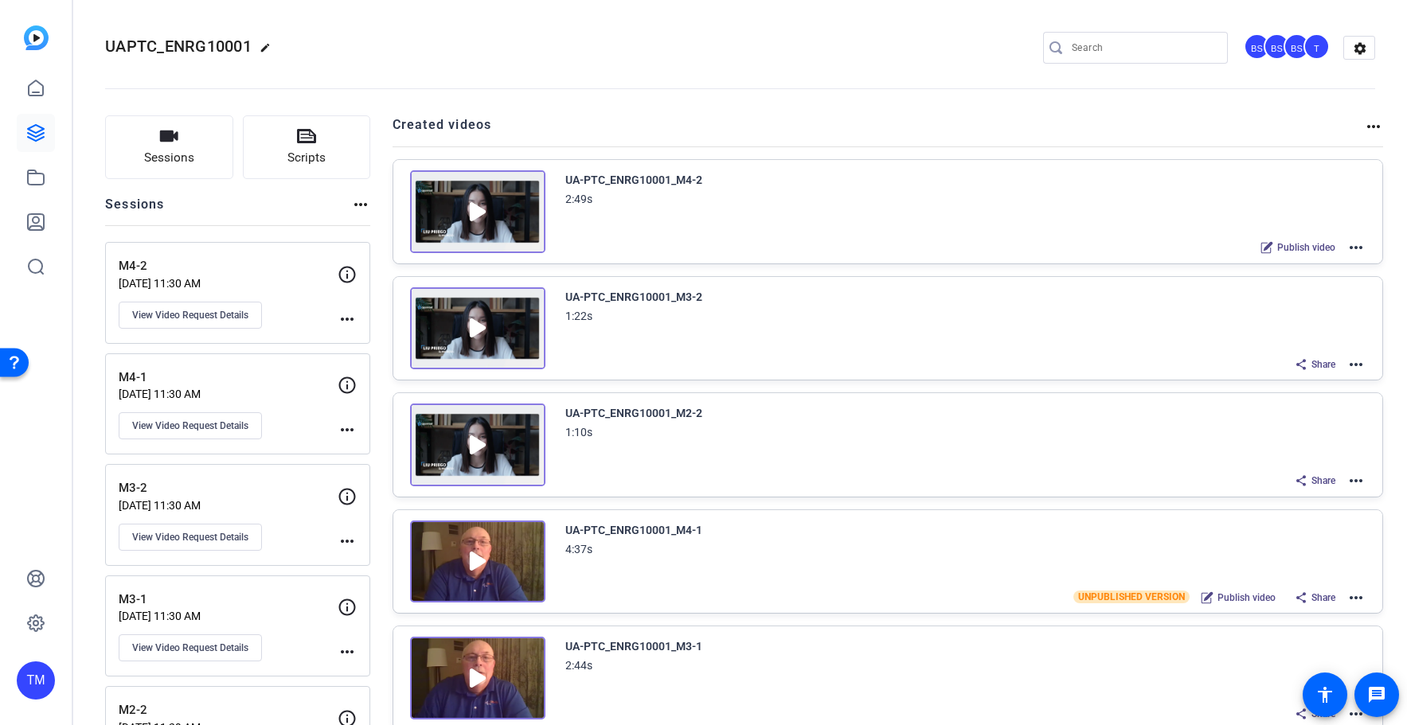
click at [472, 441] on img at bounding box center [477, 445] width 135 height 83
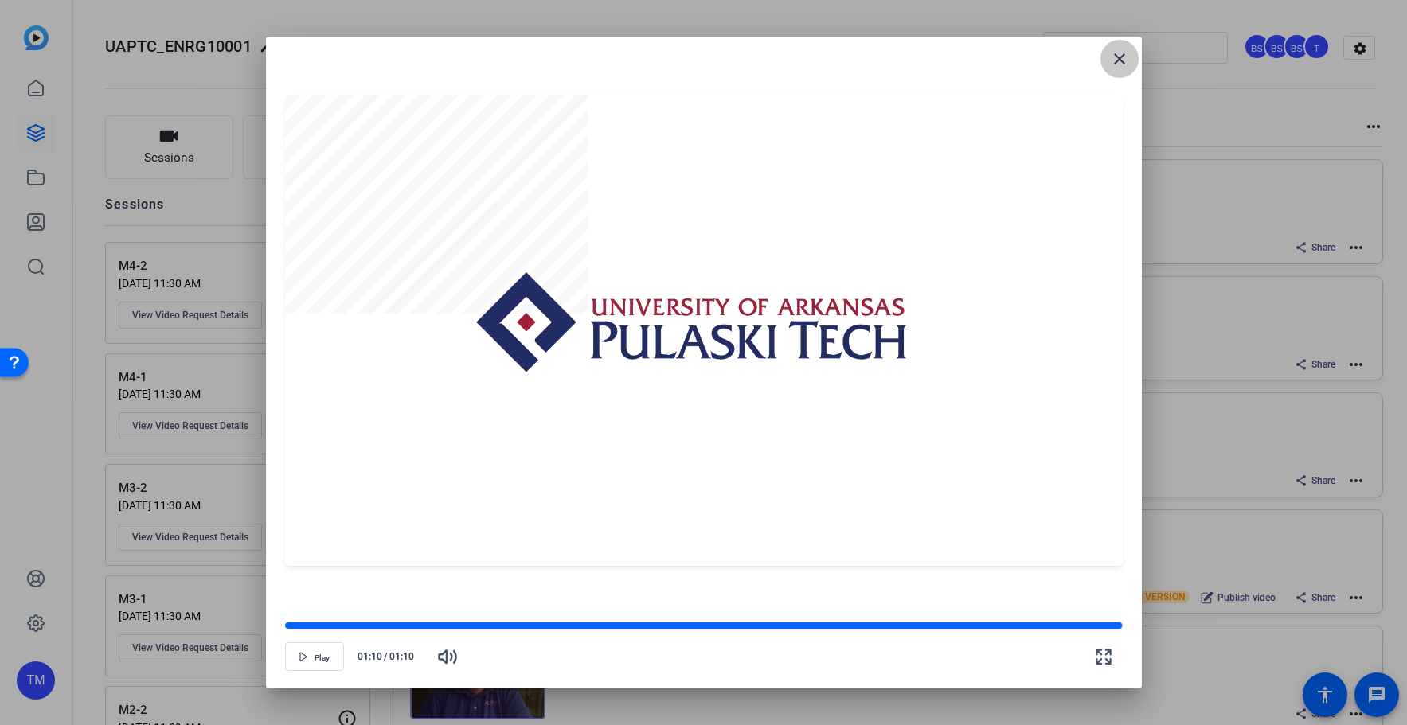
click at [1120, 60] on mat-icon "close" at bounding box center [1119, 58] width 19 height 19
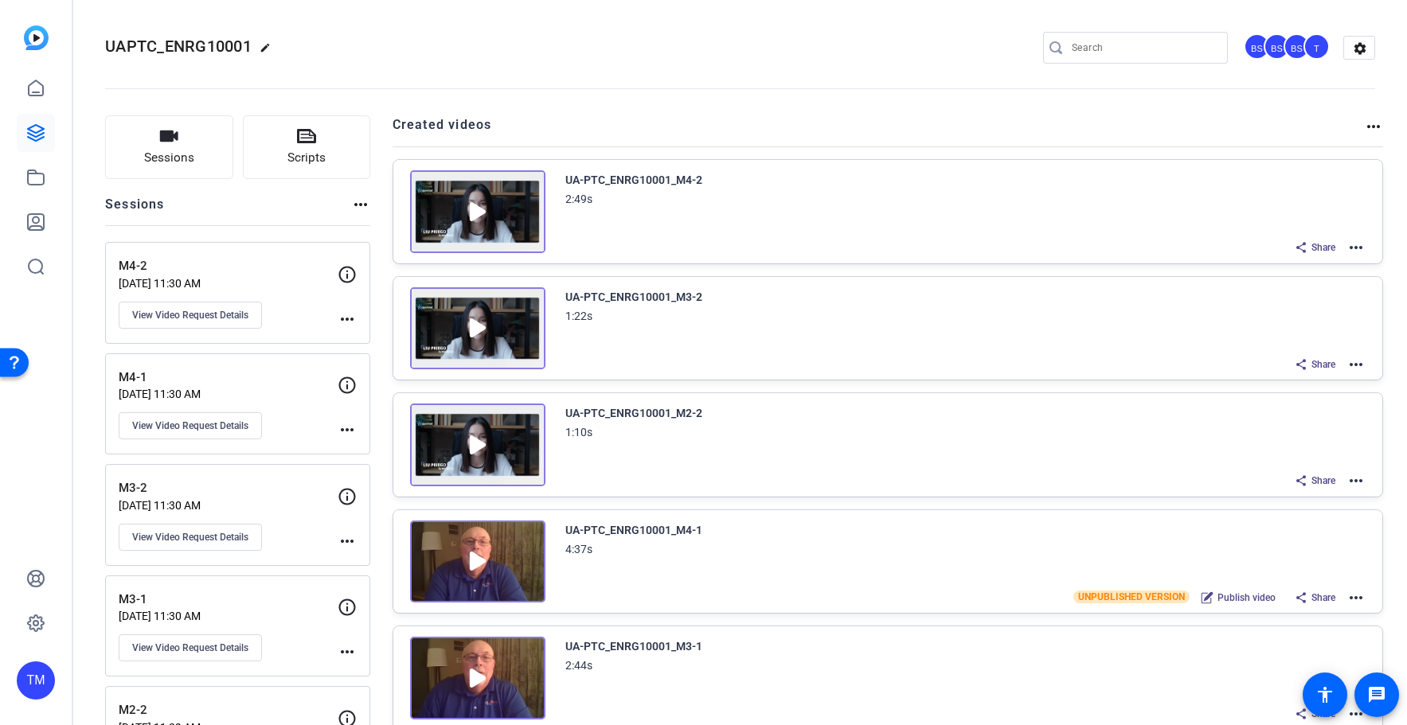
click at [1350, 481] on mat-icon "more_horiz" at bounding box center [1355, 480] width 19 height 19
click at [1271, 623] on span "Download Video" at bounding box center [1297, 619] width 111 height 19
click at [474, 331] on img at bounding box center [477, 328] width 135 height 83
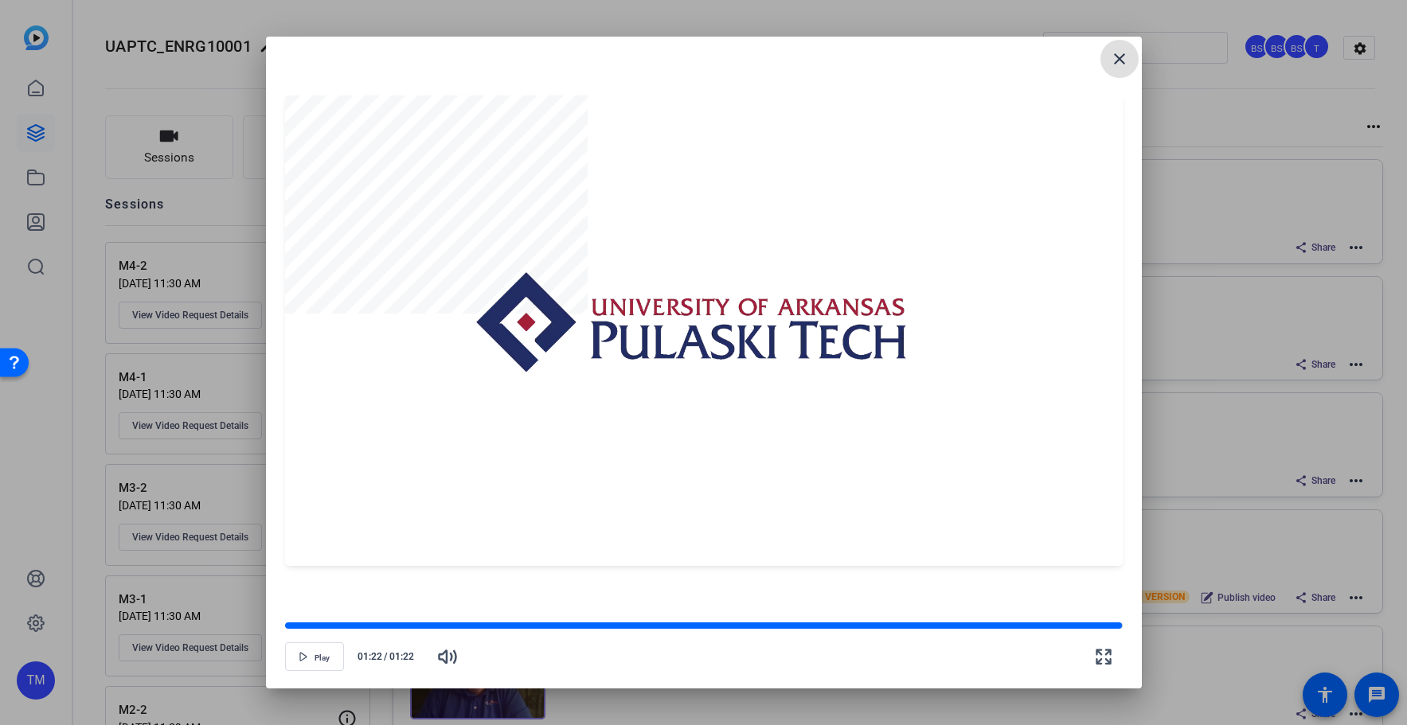
click at [1113, 61] on mat-icon "close" at bounding box center [1119, 58] width 19 height 19
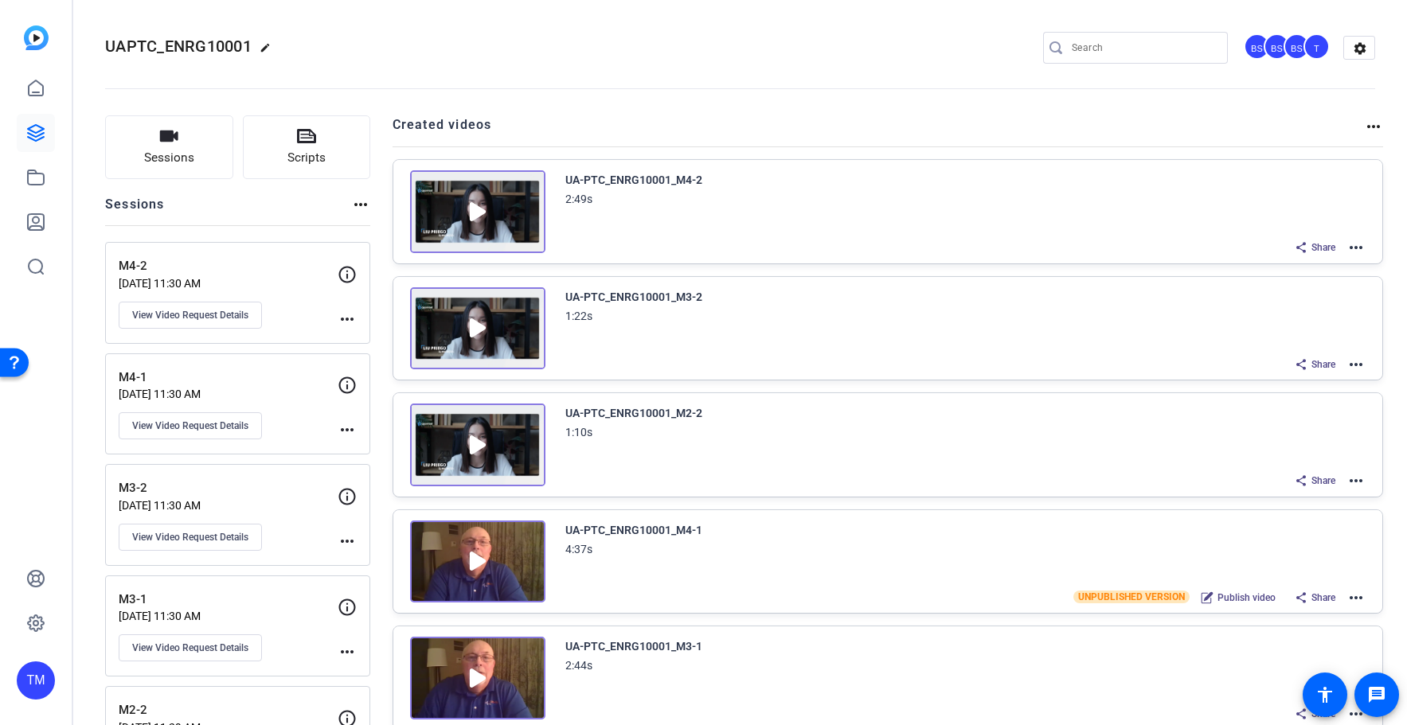
click at [1350, 361] on mat-icon "more_horiz" at bounding box center [1355, 364] width 19 height 19
click at [1314, 499] on span "Download Video" at bounding box center [1297, 502] width 111 height 19
click at [480, 206] on img at bounding box center [477, 211] width 135 height 83
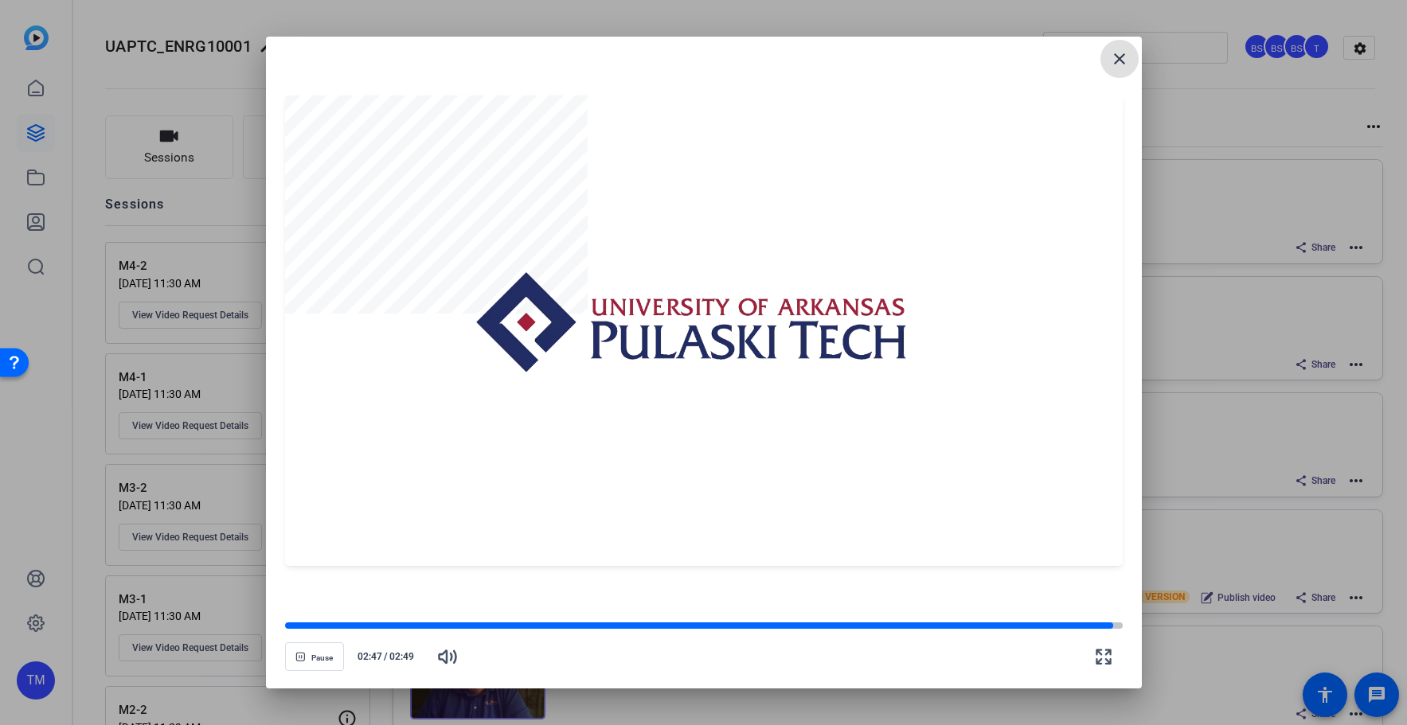
click at [1120, 62] on mat-icon "close" at bounding box center [1119, 58] width 19 height 19
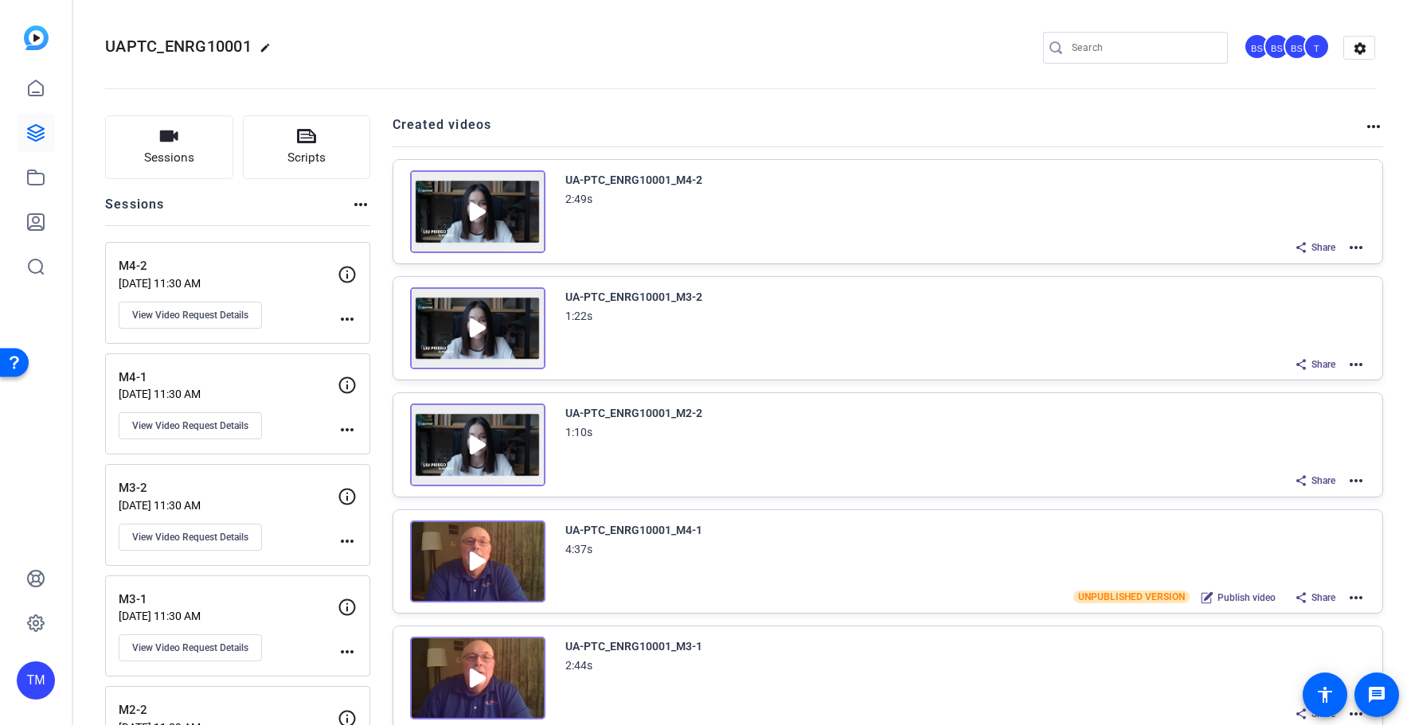
click at [1356, 246] on mat-icon "more_horiz" at bounding box center [1355, 247] width 19 height 19
click at [1291, 390] on span "Download Video" at bounding box center [1297, 386] width 111 height 19
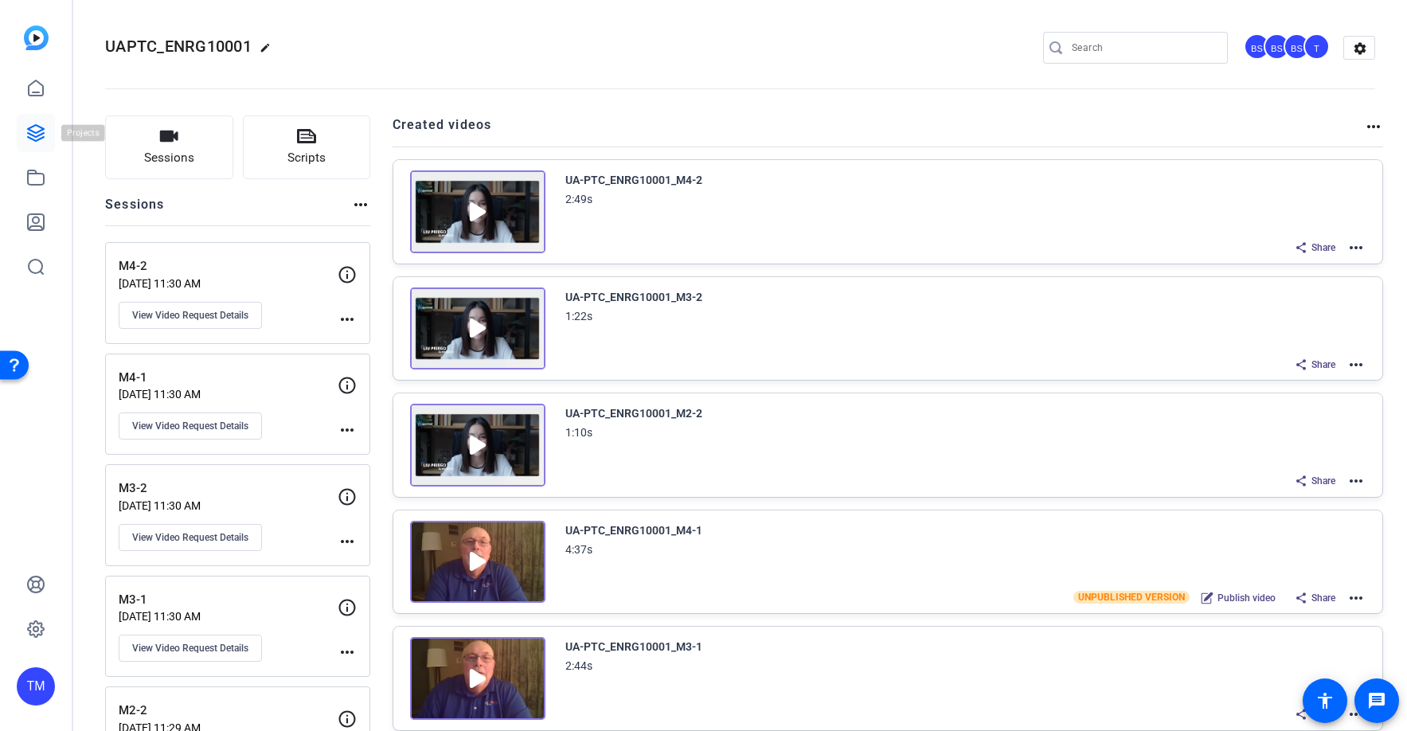
click at [41, 130] on icon at bounding box center [36, 133] width 16 height 16
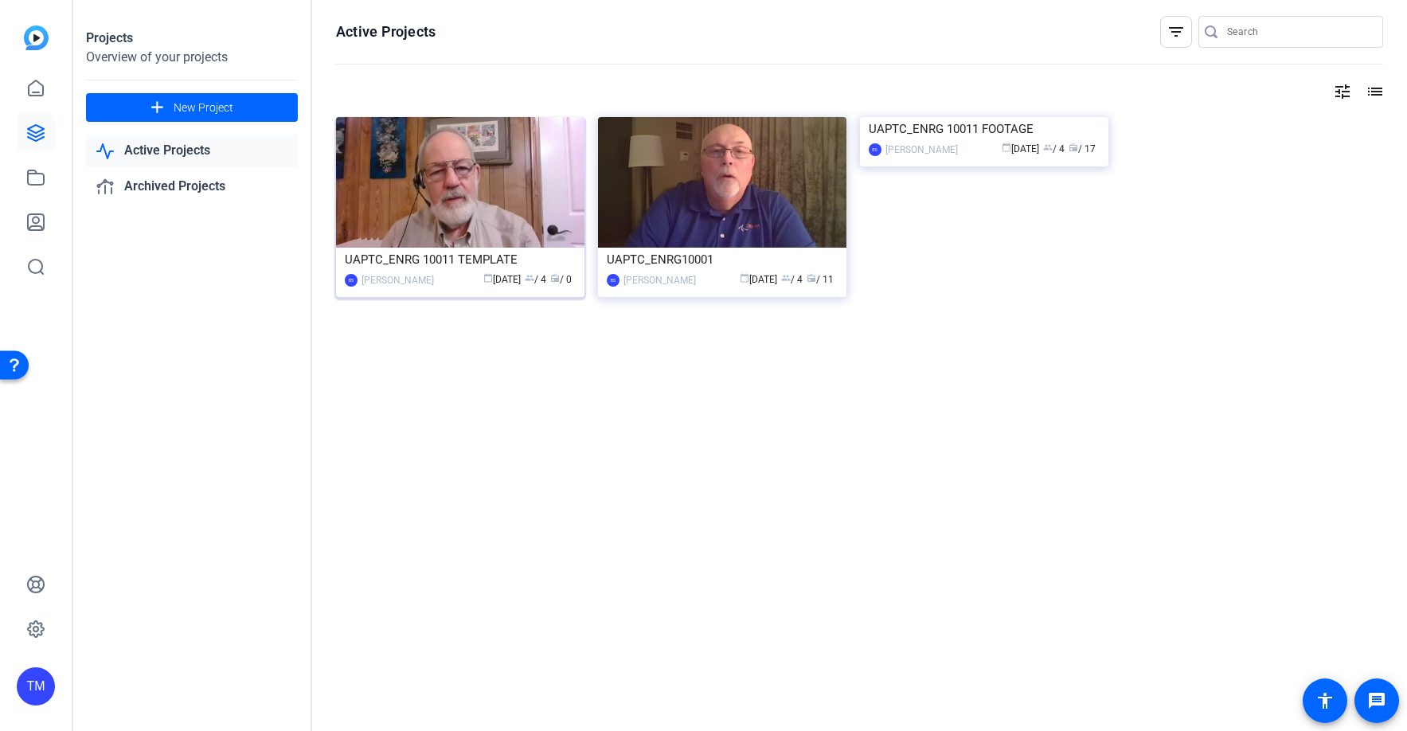
click at [458, 215] on img at bounding box center [460, 182] width 248 height 131
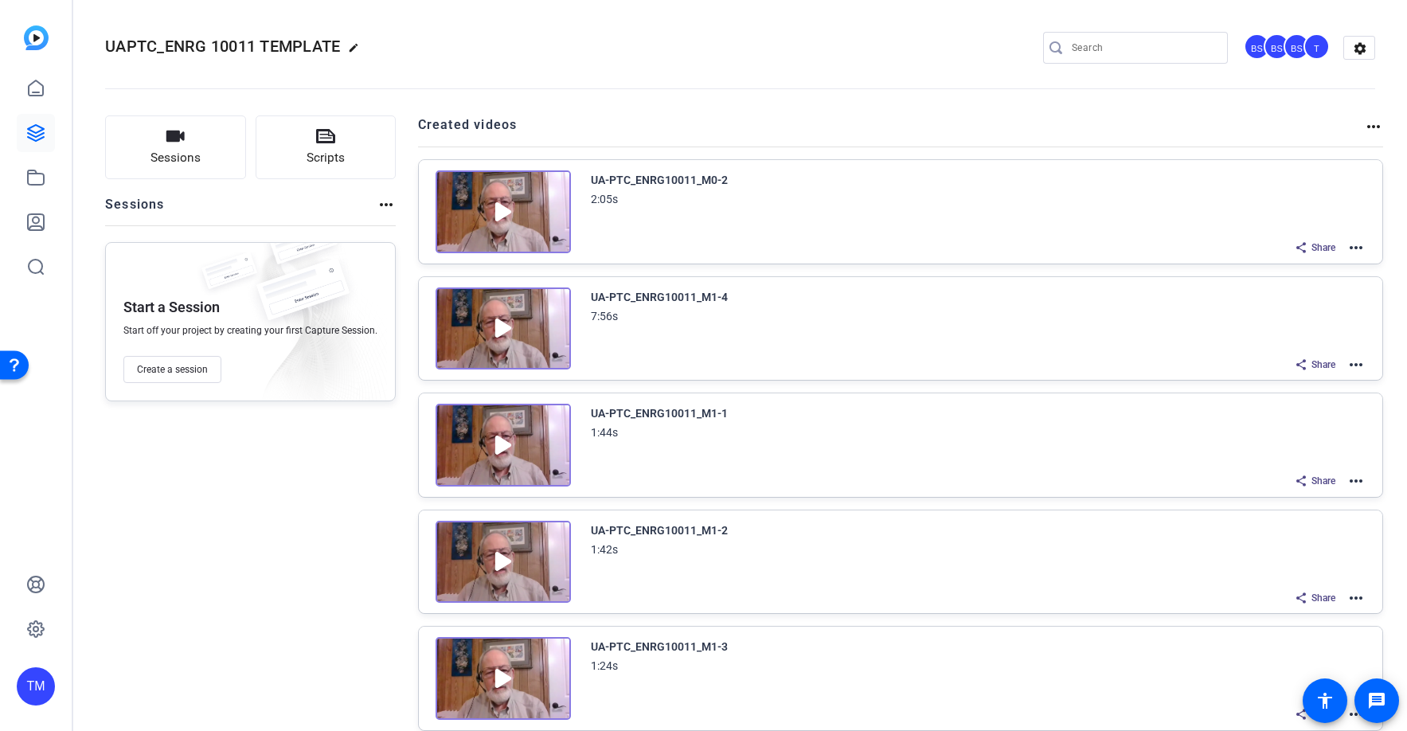
click at [891, 434] on div "UA-PTC_ENRG10011_M1-1 1:44s" at bounding box center [978, 423] width 775 height 38
click at [1353, 478] on mat-icon "more_horiz" at bounding box center [1355, 480] width 19 height 19
click at [1316, 499] on span "Edit in Creator" at bounding box center [1297, 499] width 111 height 19
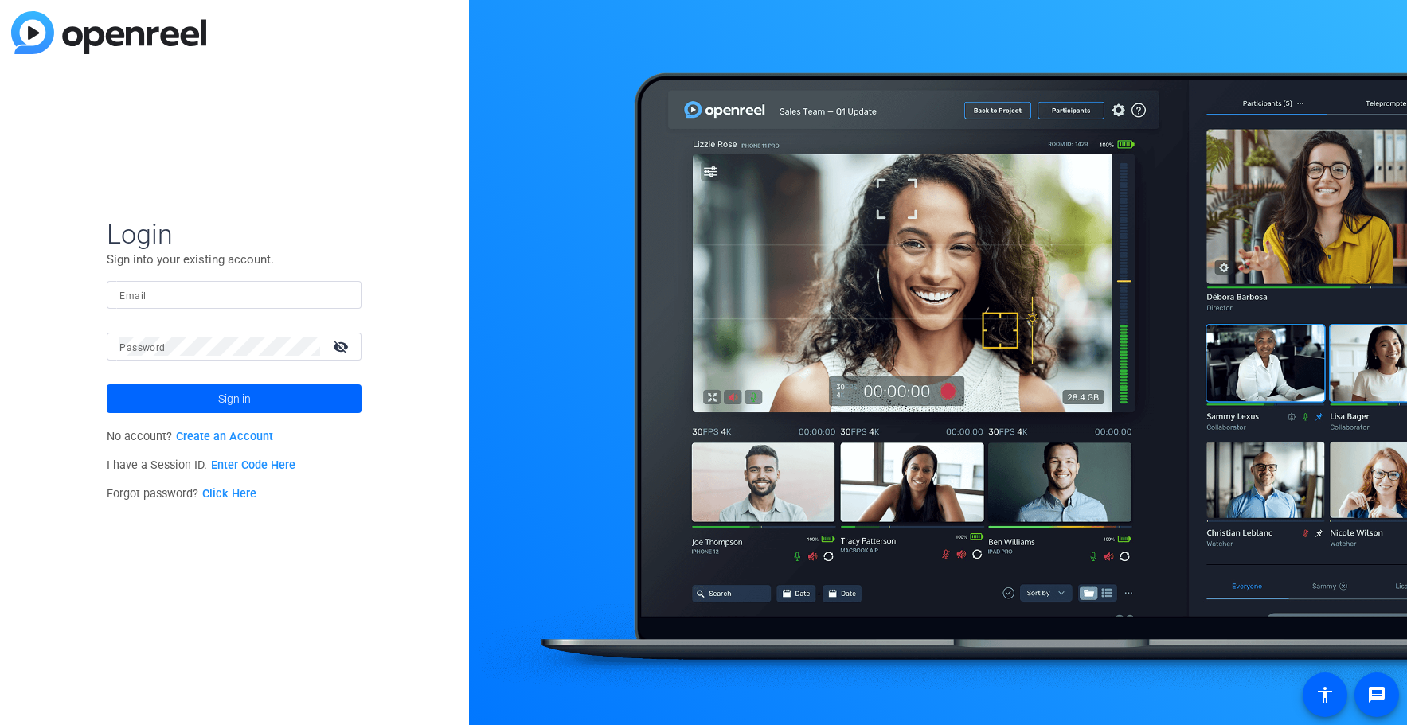
type input "[PERSON_NAME][EMAIL_ADDRESS][PERSON_NAME][DOMAIN_NAME]"
